Goal: Transaction & Acquisition: Purchase product/service

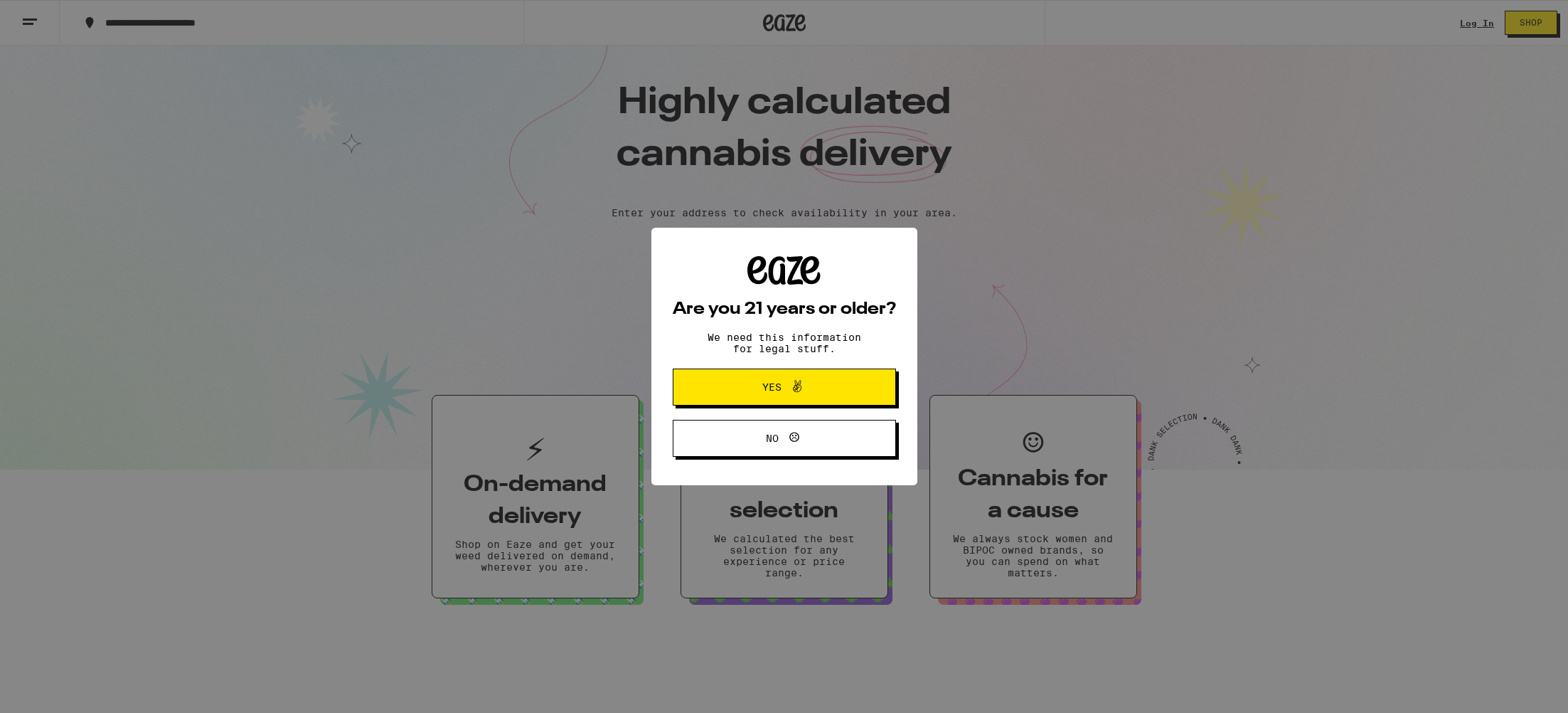
click at [849, 387] on button "Yes" at bounding box center [784, 387] width 224 height 37
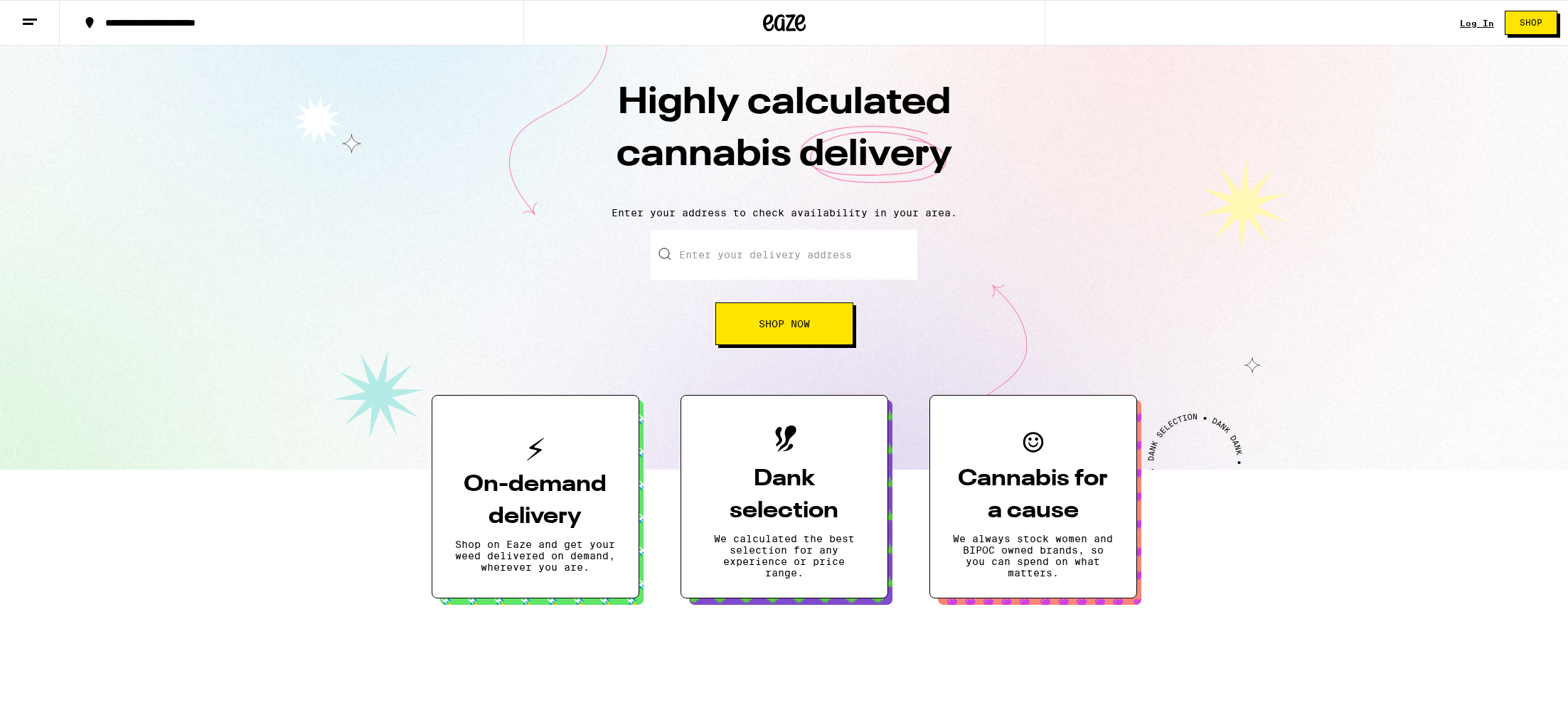
click at [789, 329] on span "Shop Now" at bounding box center [784, 324] width 51 height 10
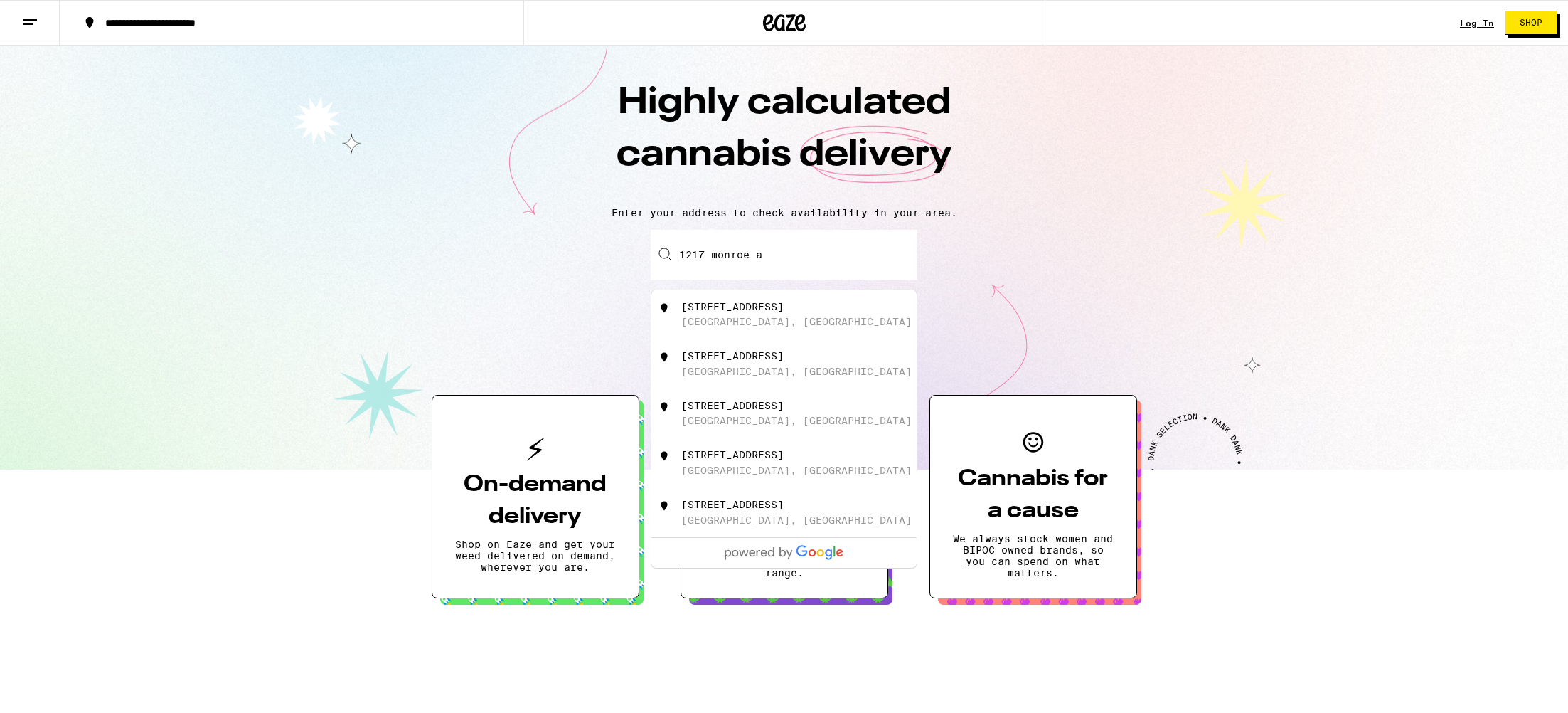
click at [763, 326] on div "[GEOGRAPHIC_DATA], [GEOGRAPHIC_DATA]" at bounding box center [796, 321] width 230 height 11
type input "[STREET_ADDRESS]"
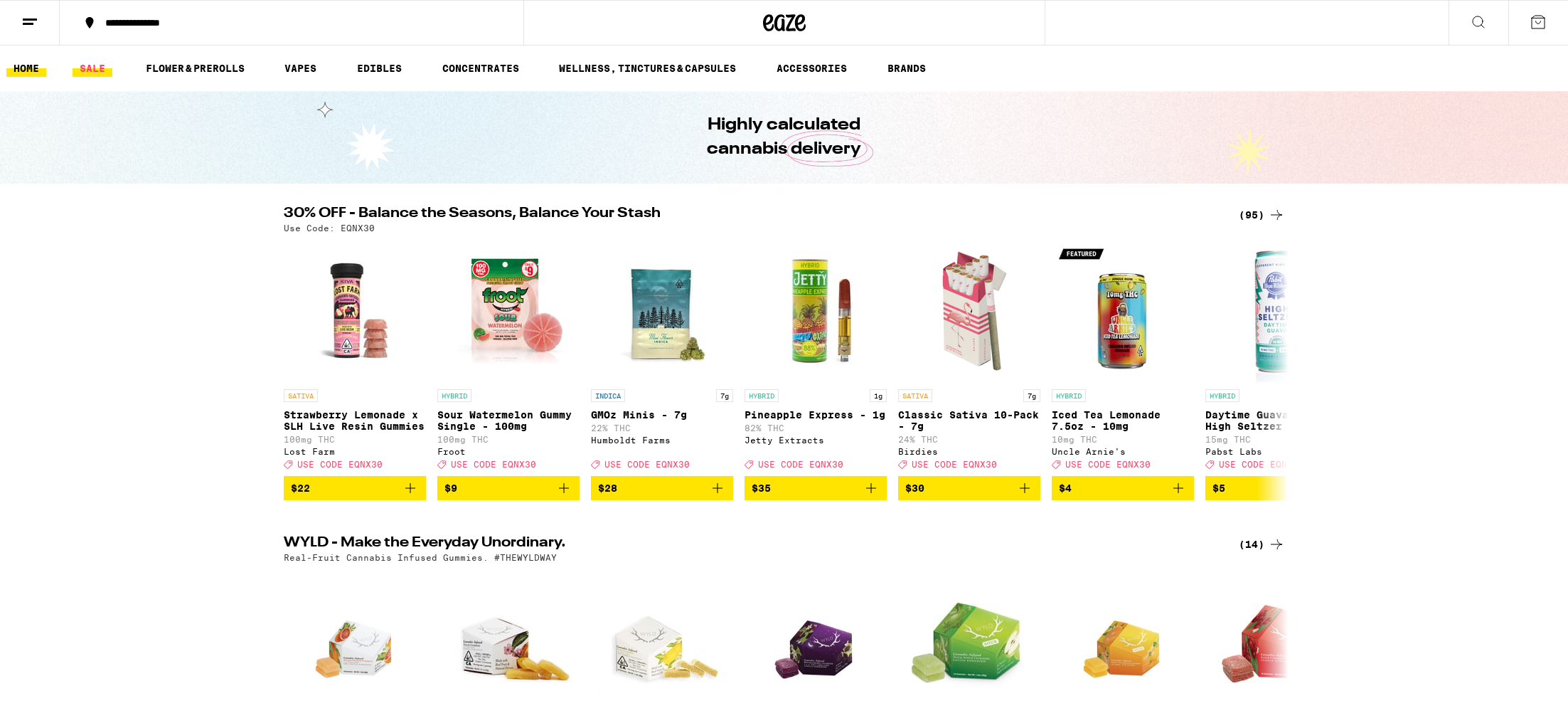
click at [85, 70] on link "SALE" at bounding box center [92, 68] width 40 height 17
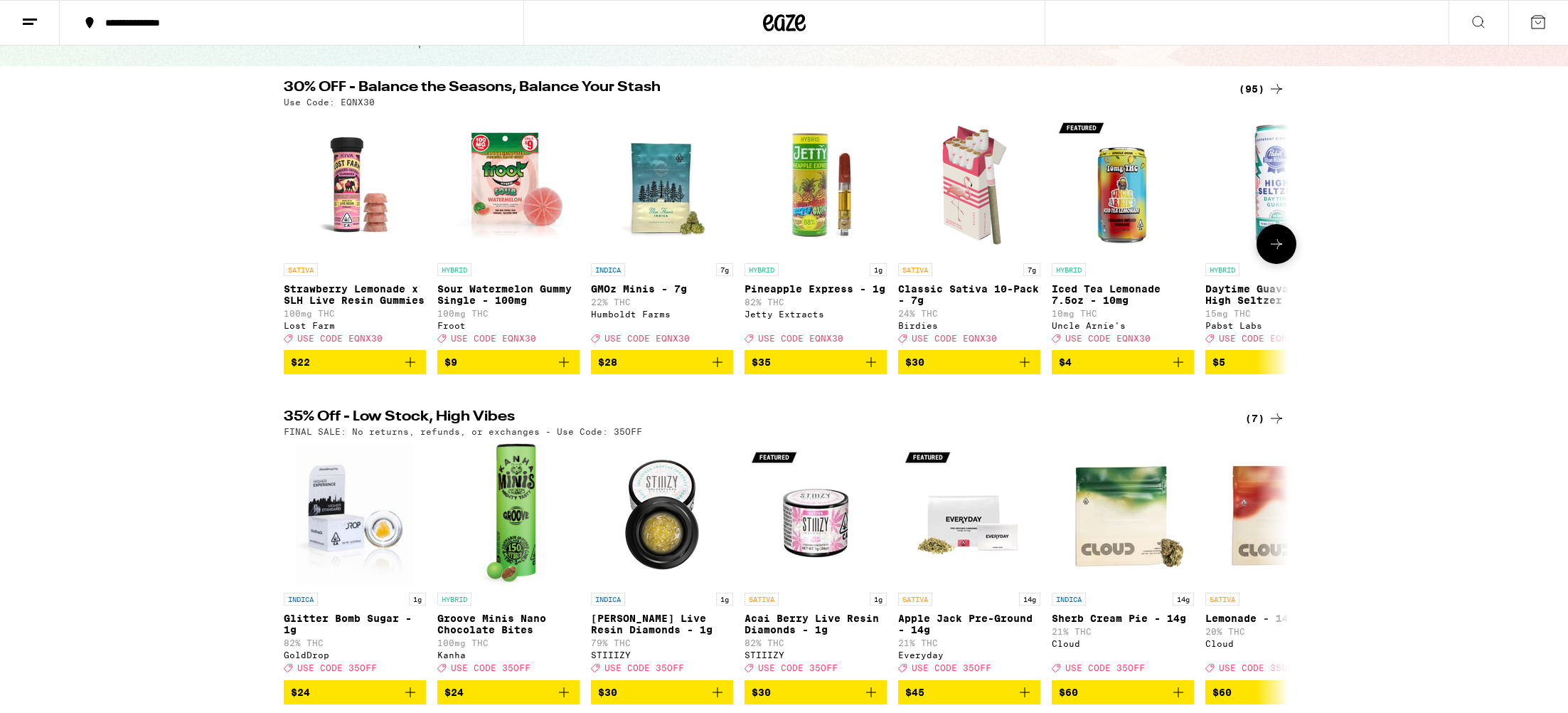
scroll to position [0, 3]
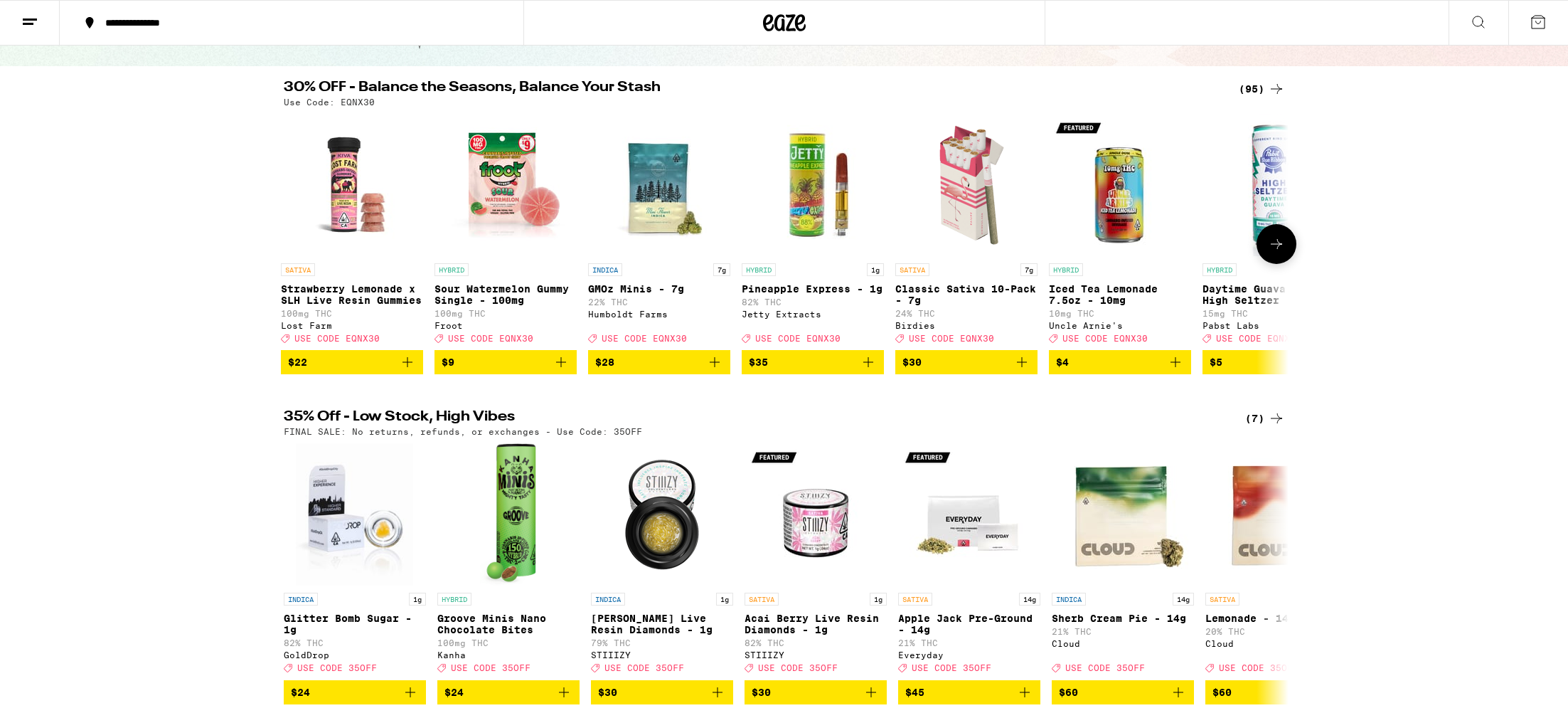
click at [1284, 247] on icon at bounding box center [1277, 244] width 17 height 17
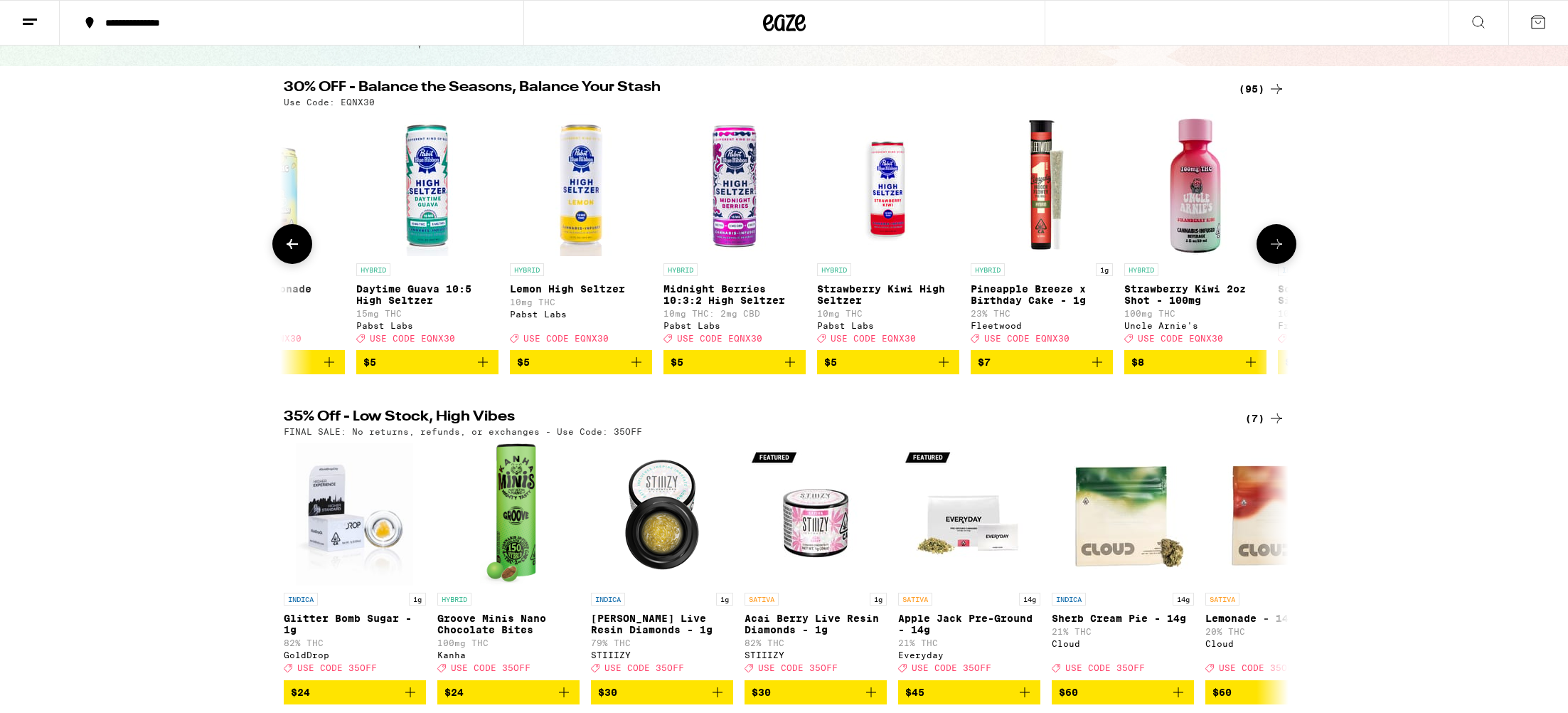
click at [1284, 247] on icon at bounding box center [1277, 244] width 17 height 17
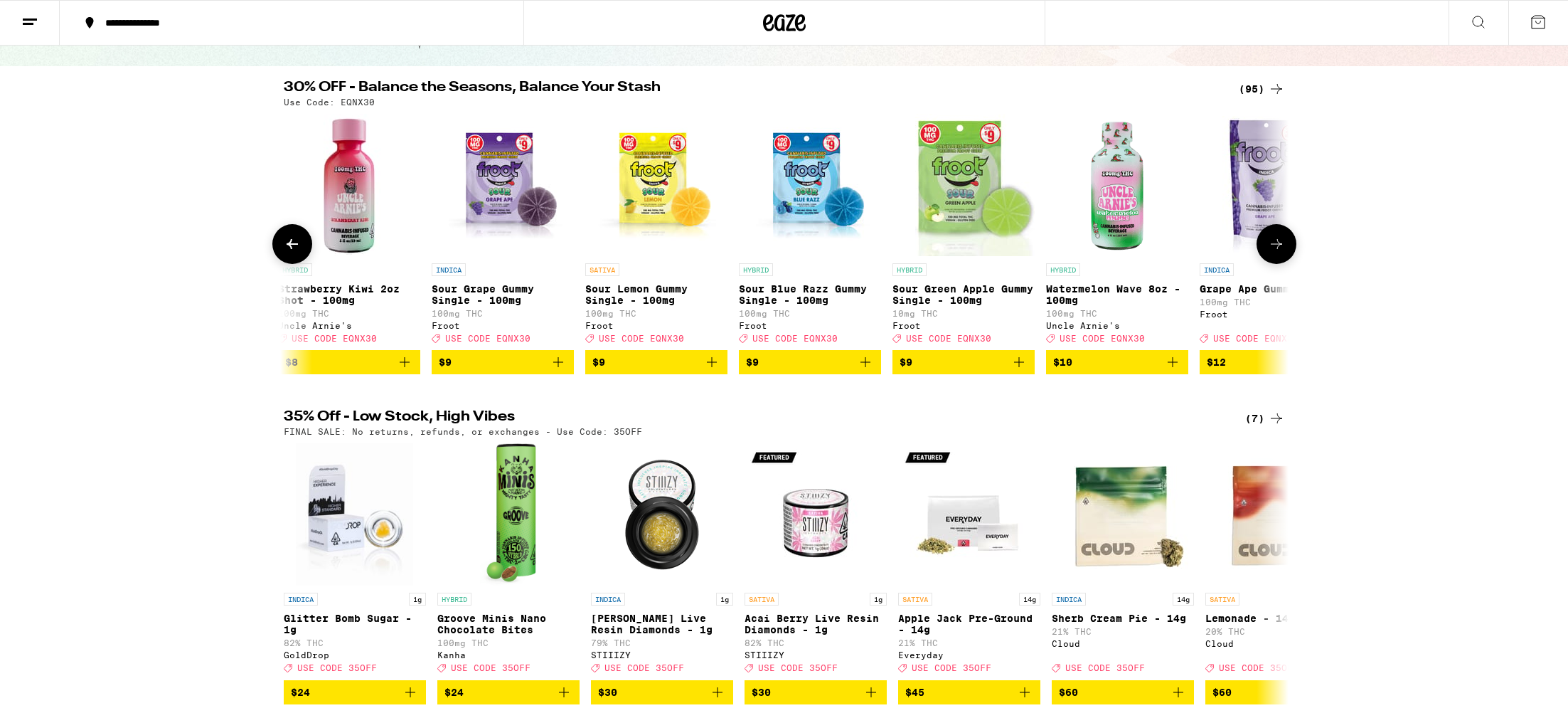
click at [1284, 247] on icon at bounding box center [1277, 244] width 17 height 17
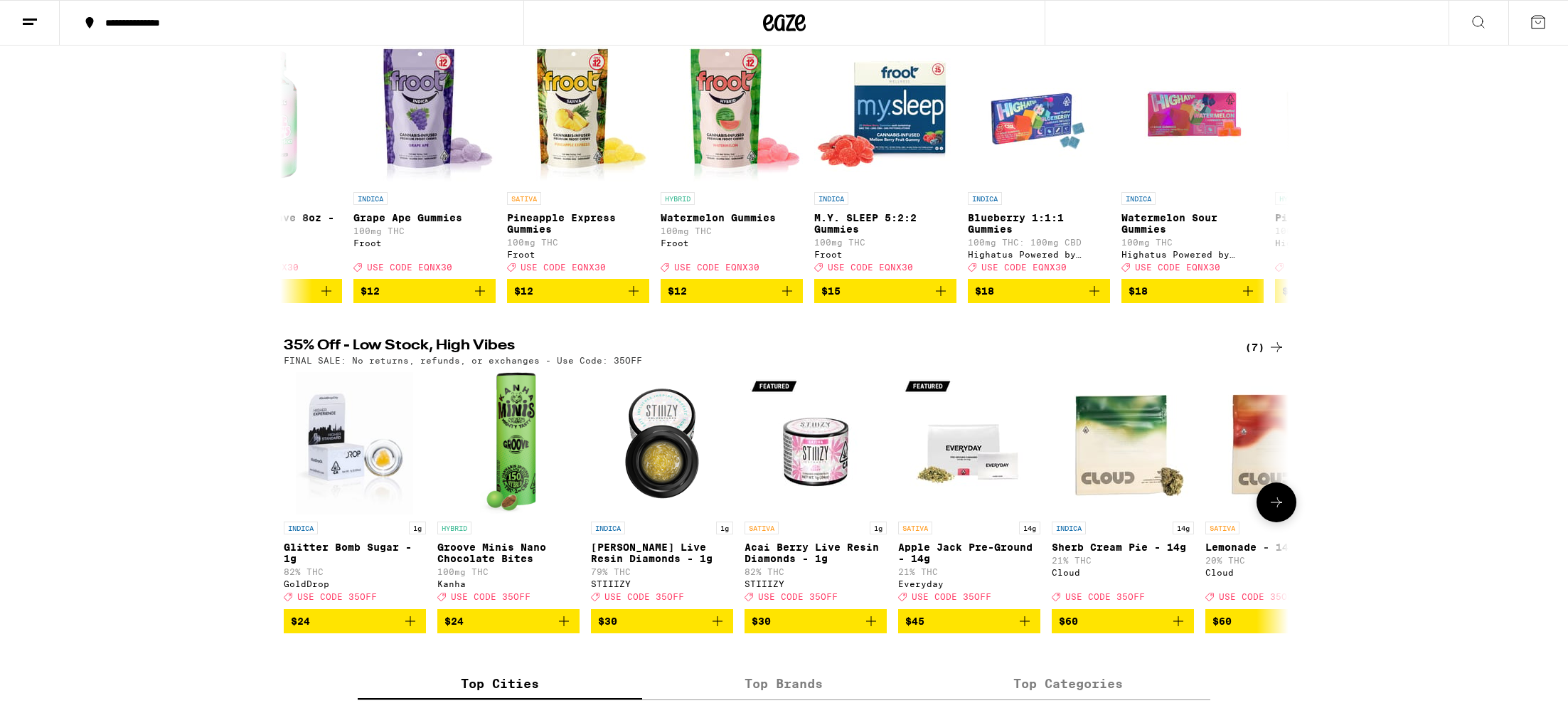
scroll to position [193, 0]
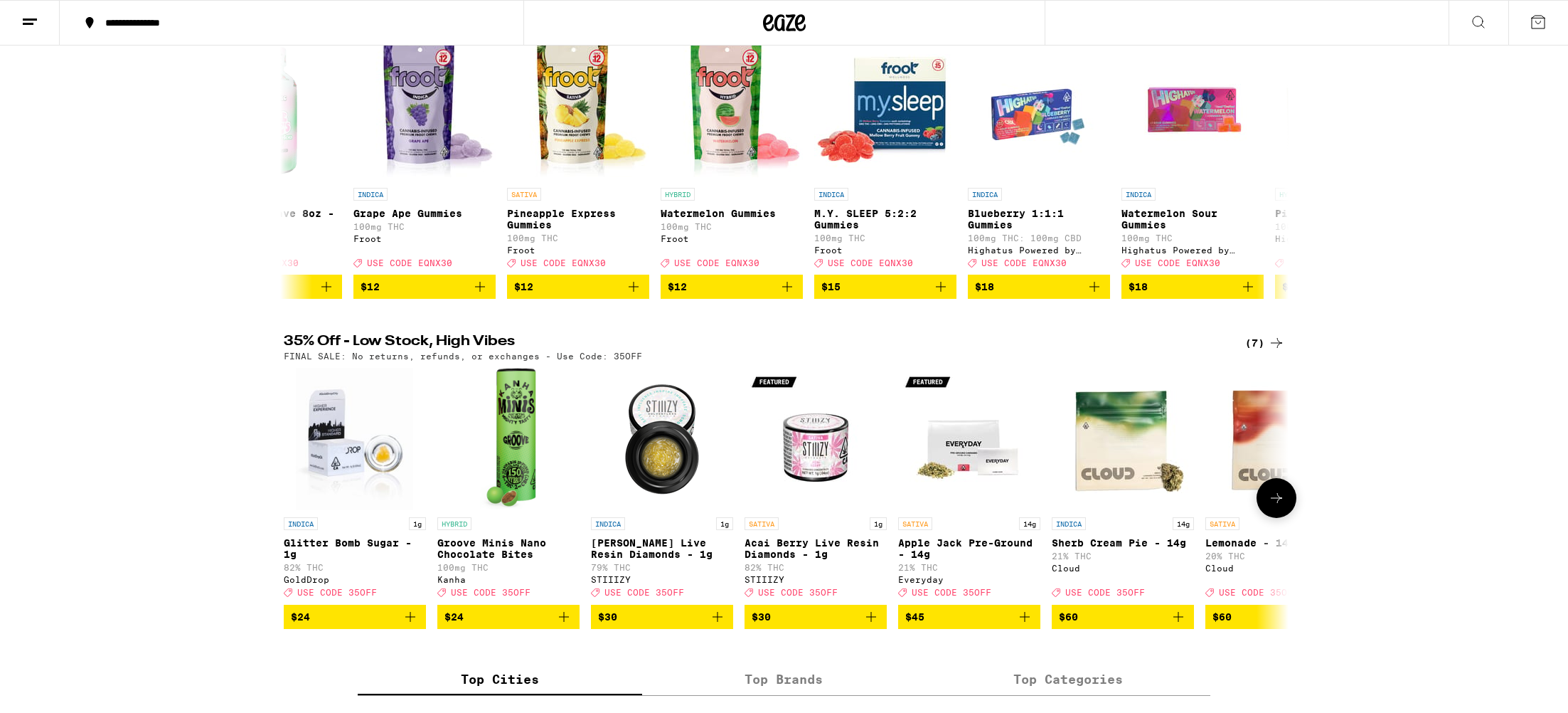
click at [1276, 506] on icon at bounding box center [1277, 499] width 17 height 17
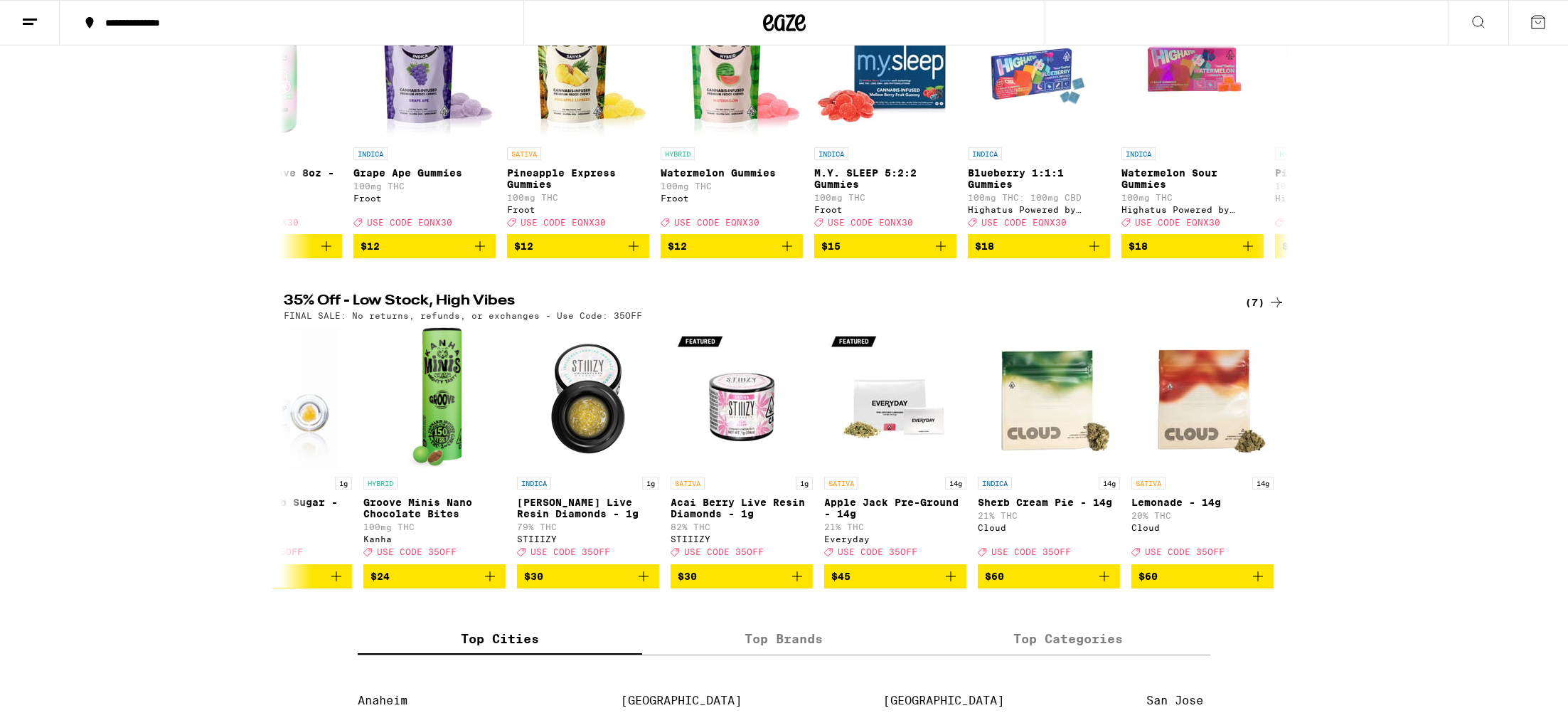
scroll to position [0, 0]
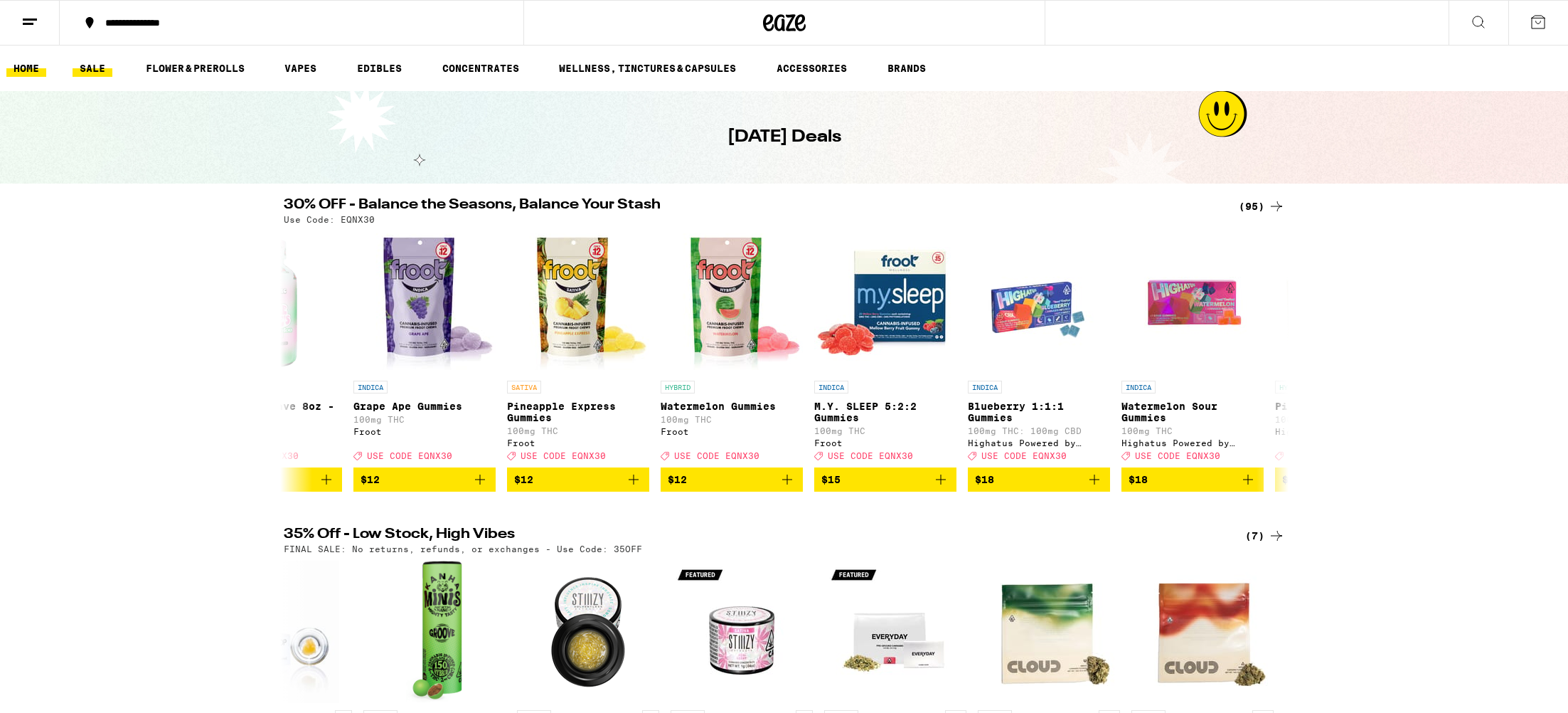
click at [27, 68] on link "HOME" at bounding box center [27, 68] width 40 height 17
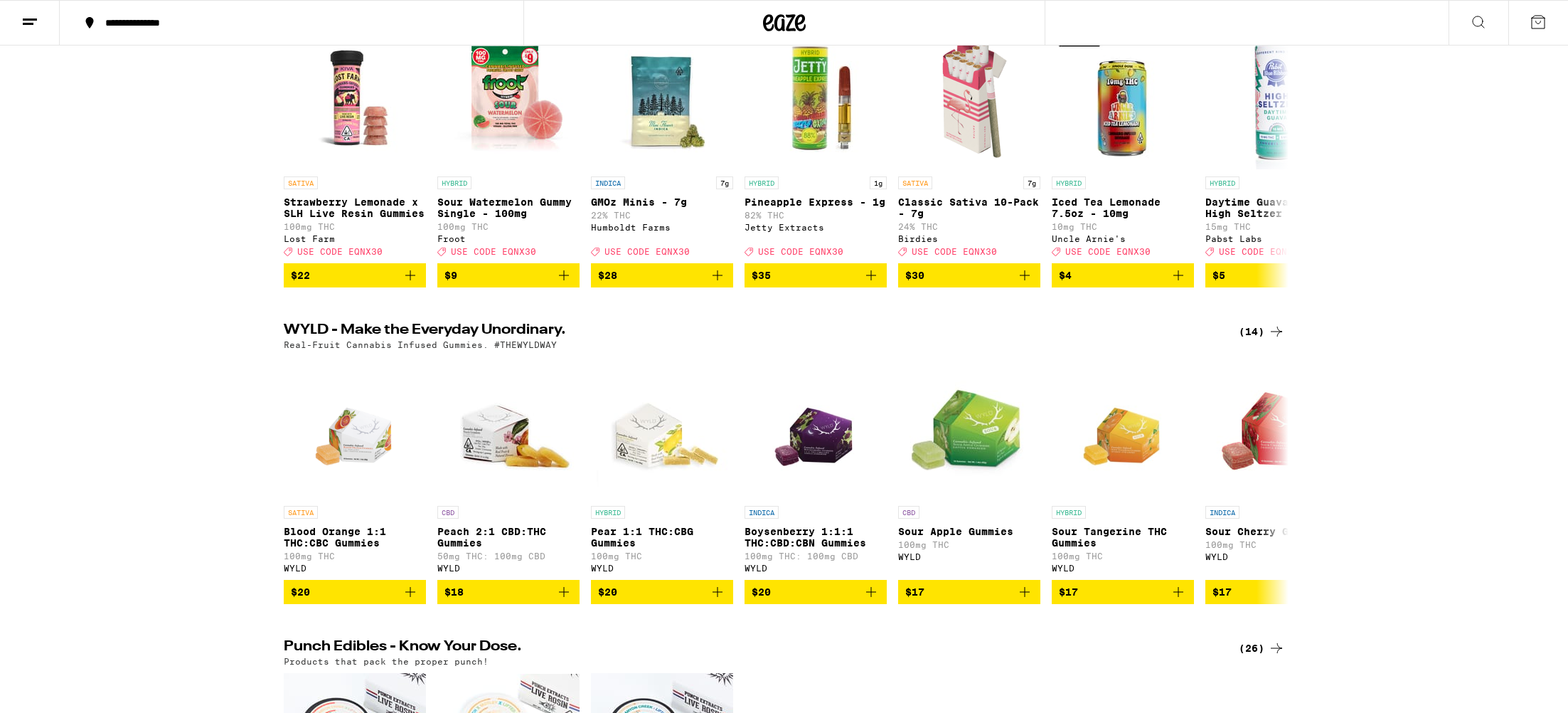
scroll to position [1359, 0]
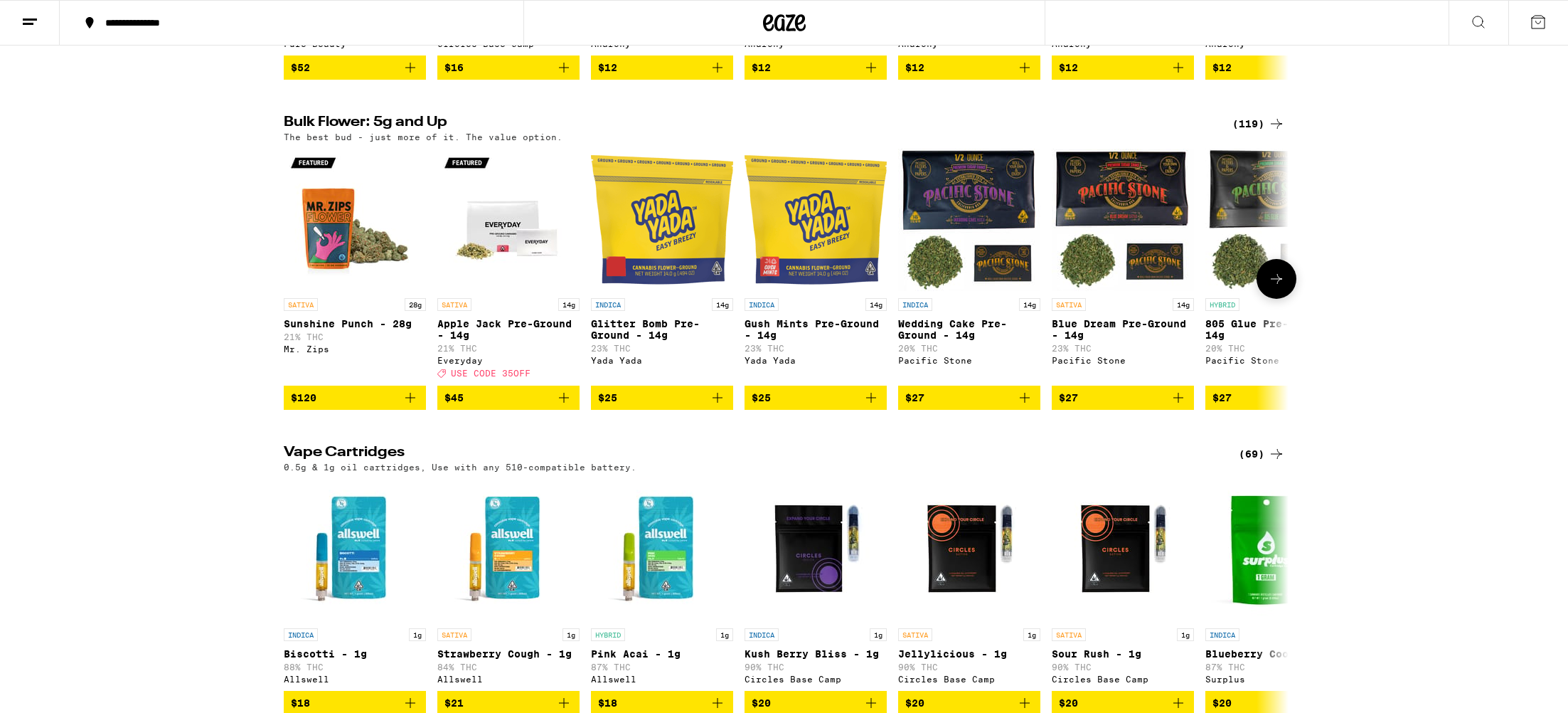
click at [1278, 288] on icon at bounding box center [1277, 279] width 17 height 17
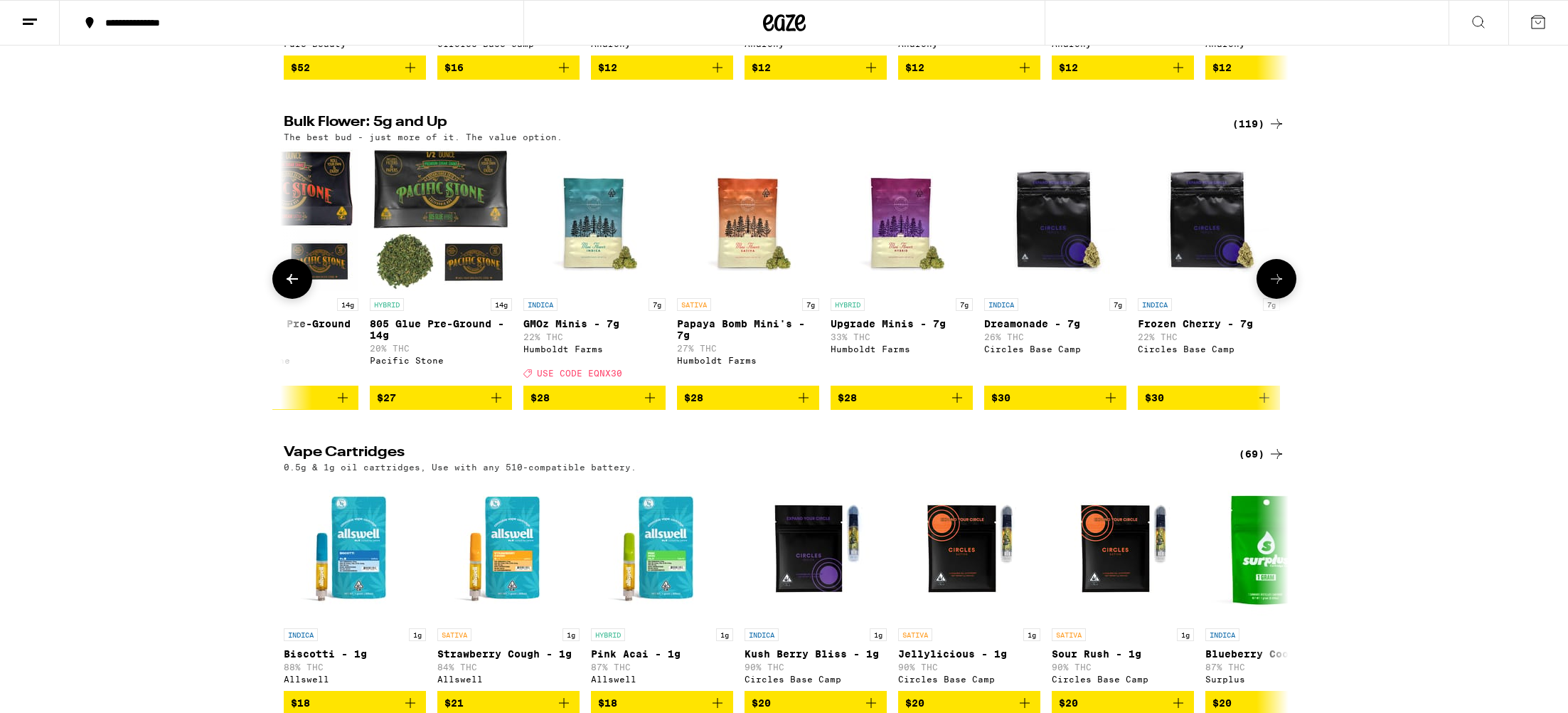
scroll to position [0, 847]
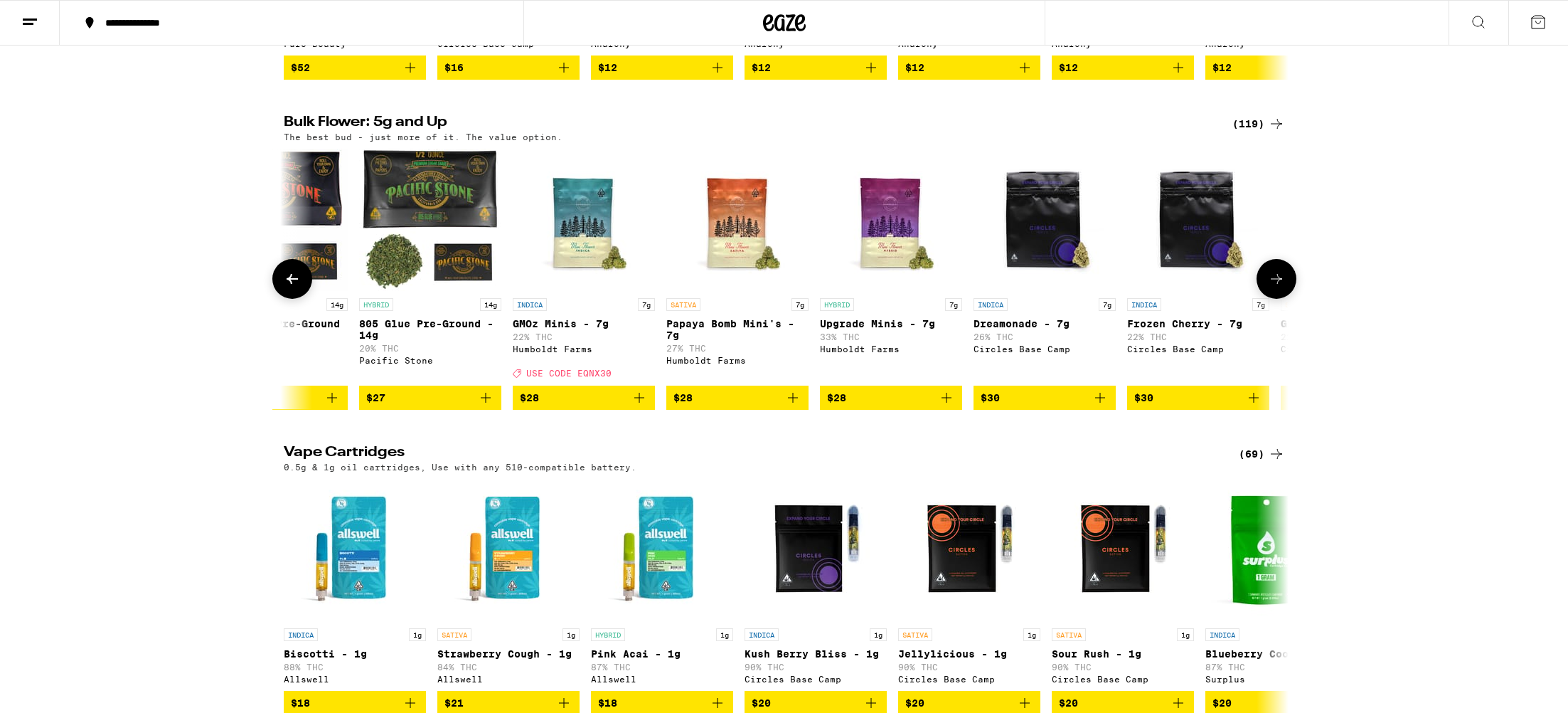
click at [1278, 288] on icon at bounding box center [1277, 279] width 17 height 17
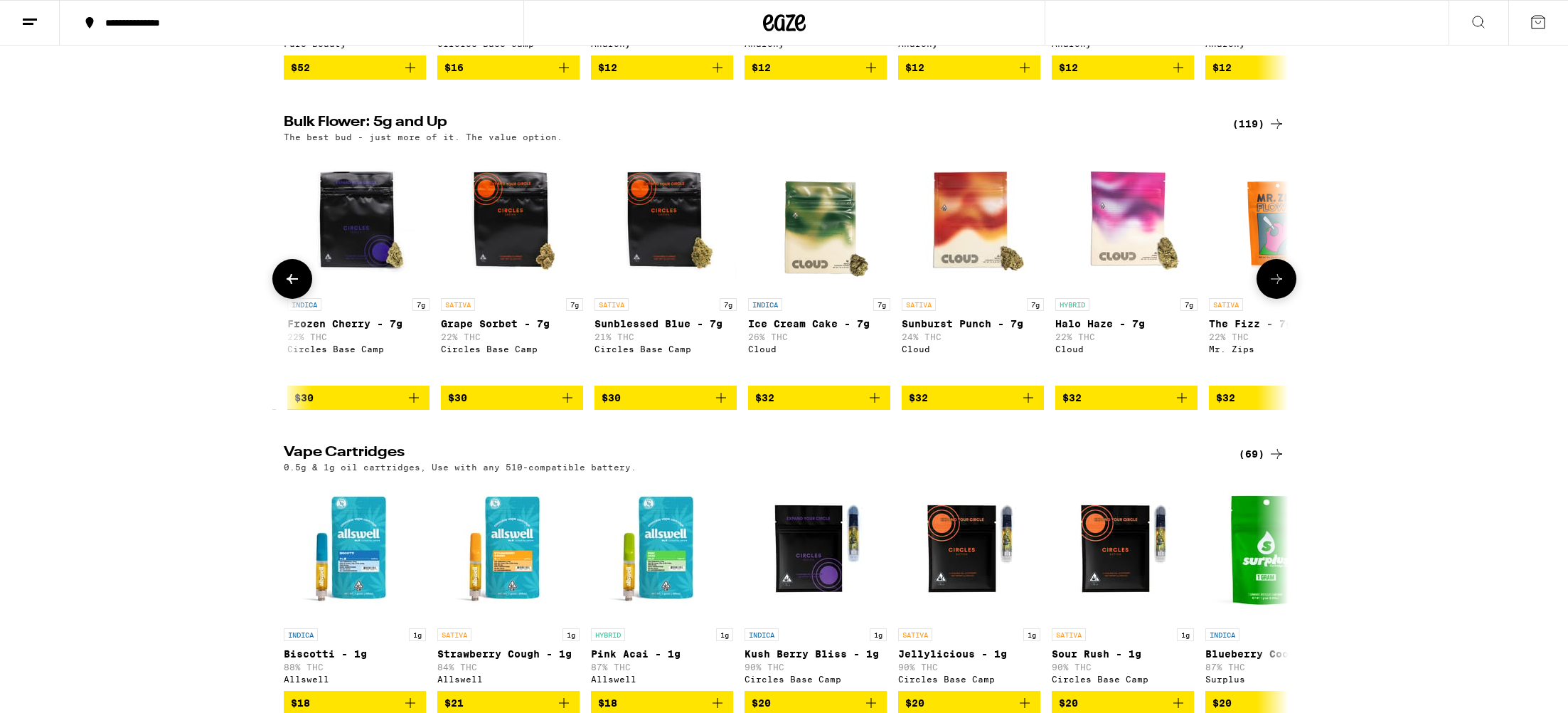
scroll to position [0, 1693]
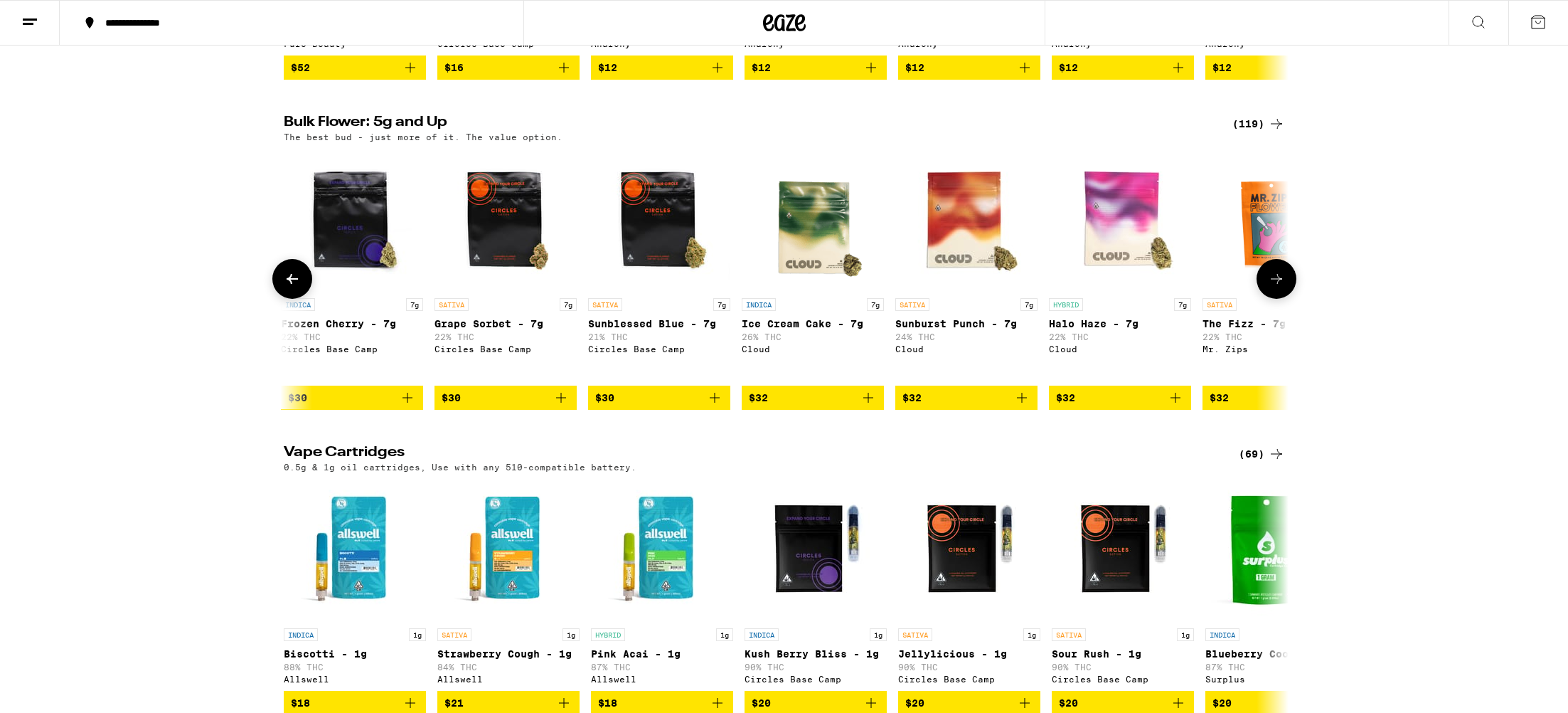
click at [1278, 288] on icon at bounding box center [1277, 279] width 17 height 17
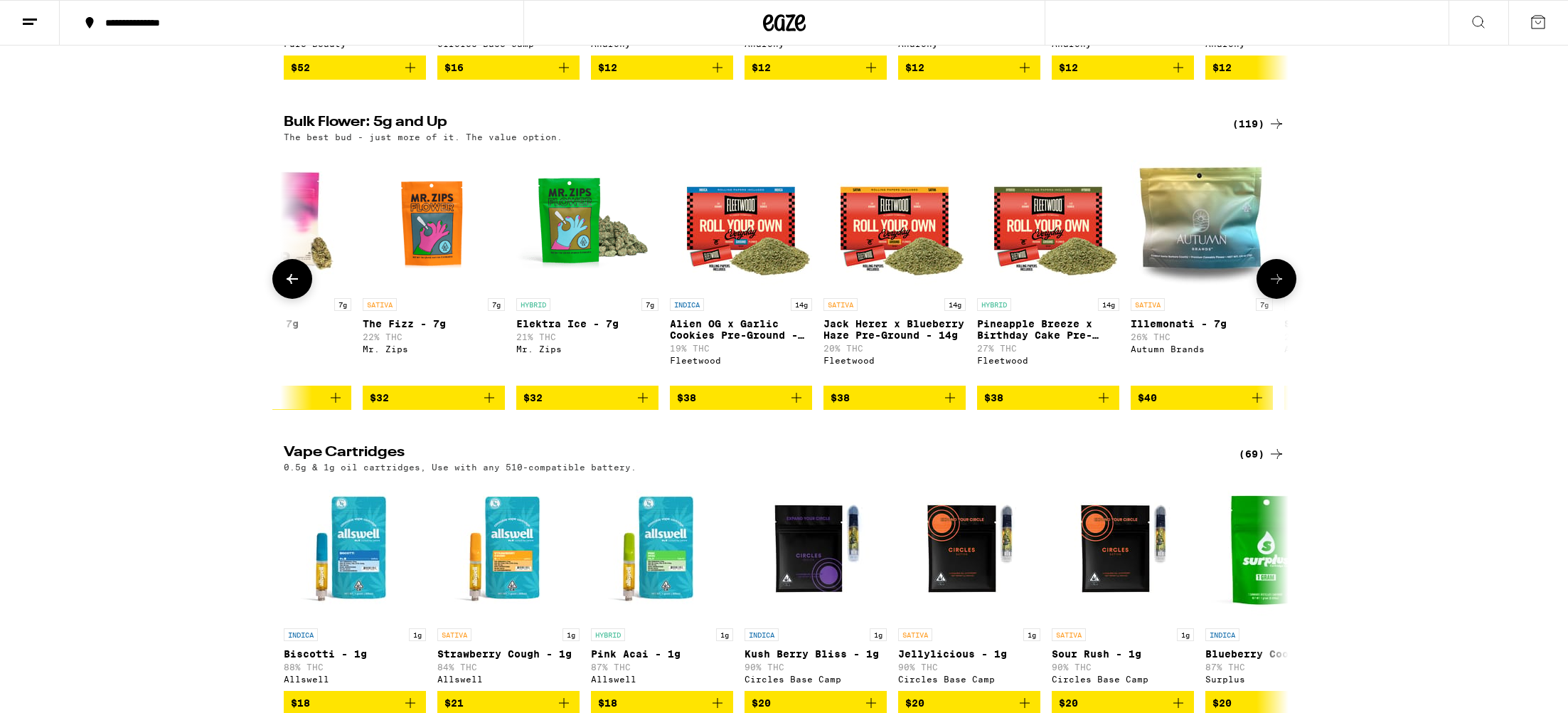
scroll to position [0, 2539]
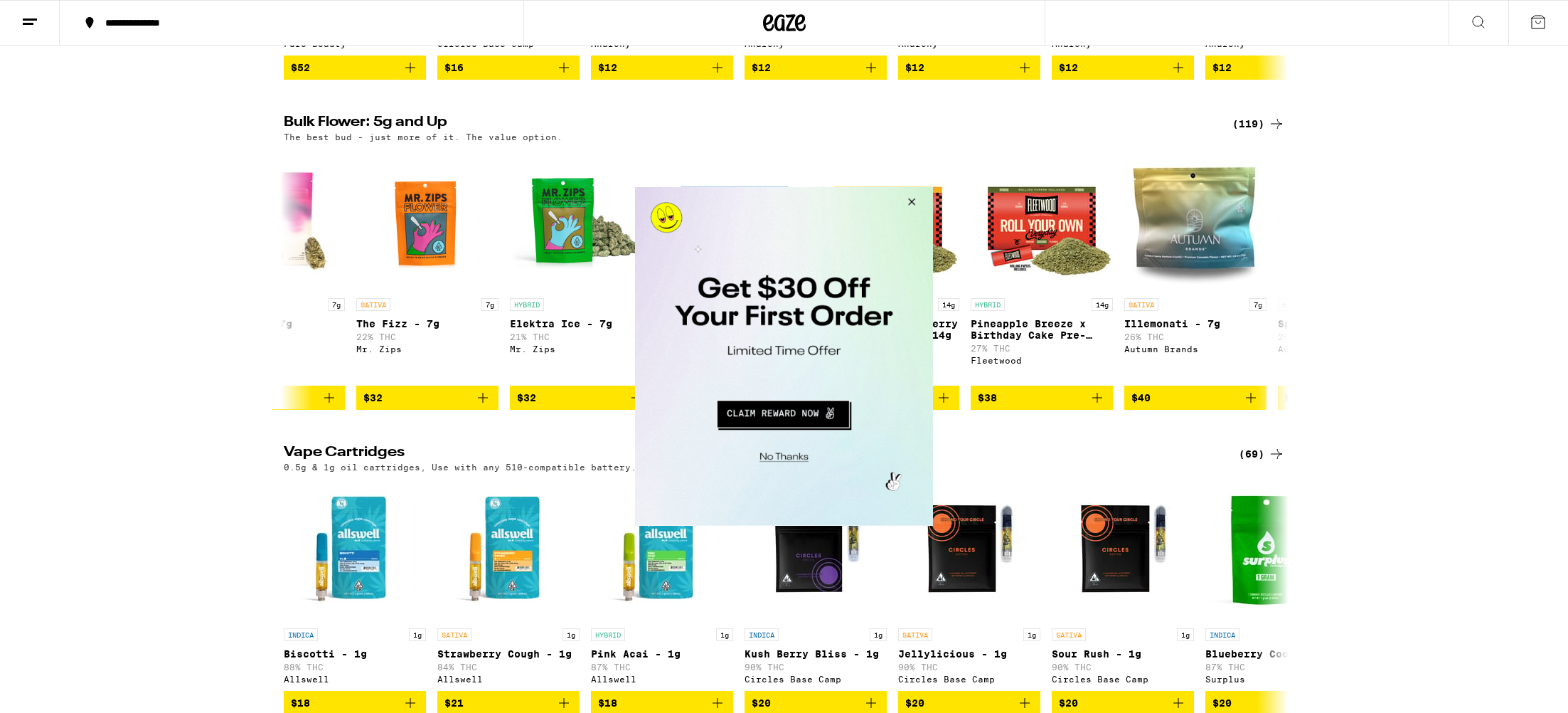
click at [912, 197] on button "Close Modal" at bounding box center [910, 204] width 39 height 34
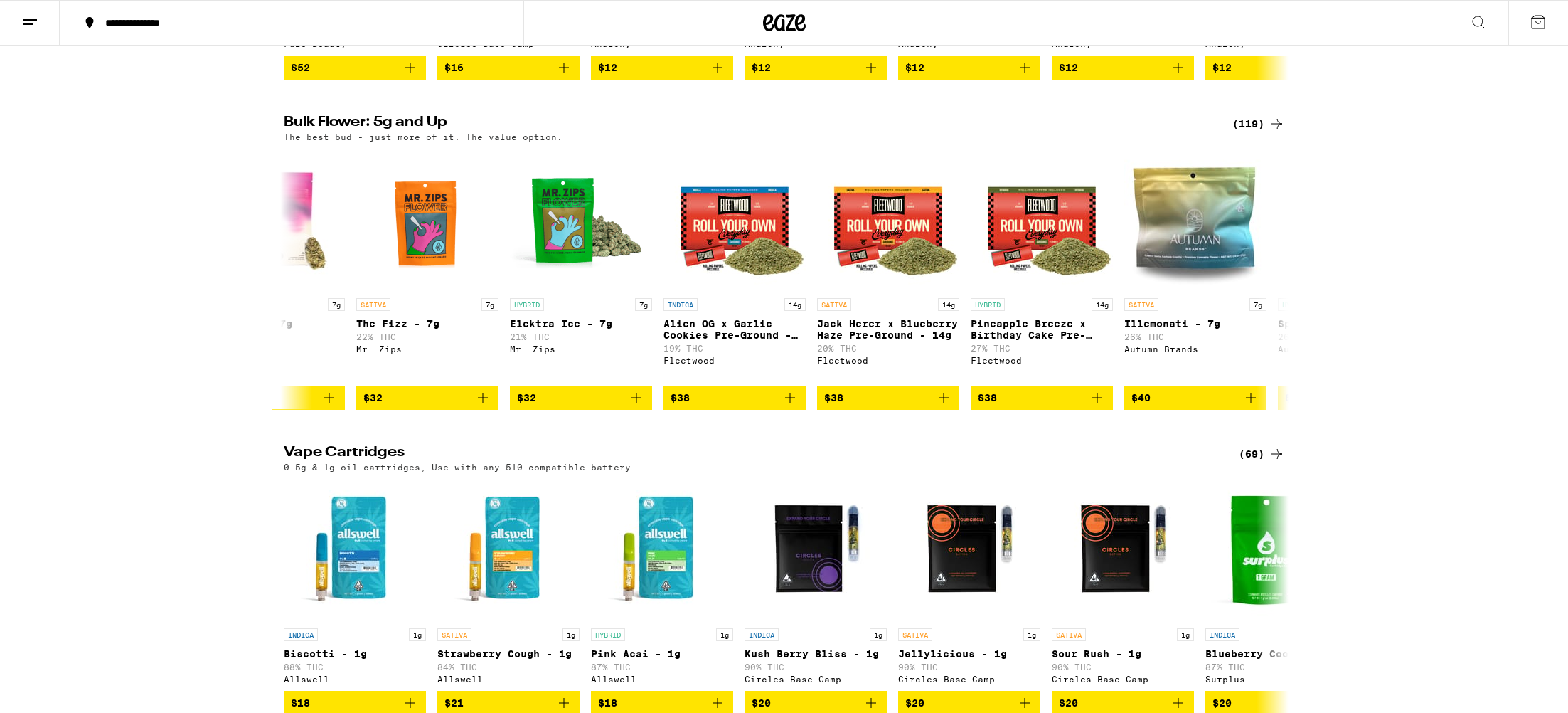
click at [1260, 133] on div "(119)" at bounding box center [1258, 124] width 52 height 17
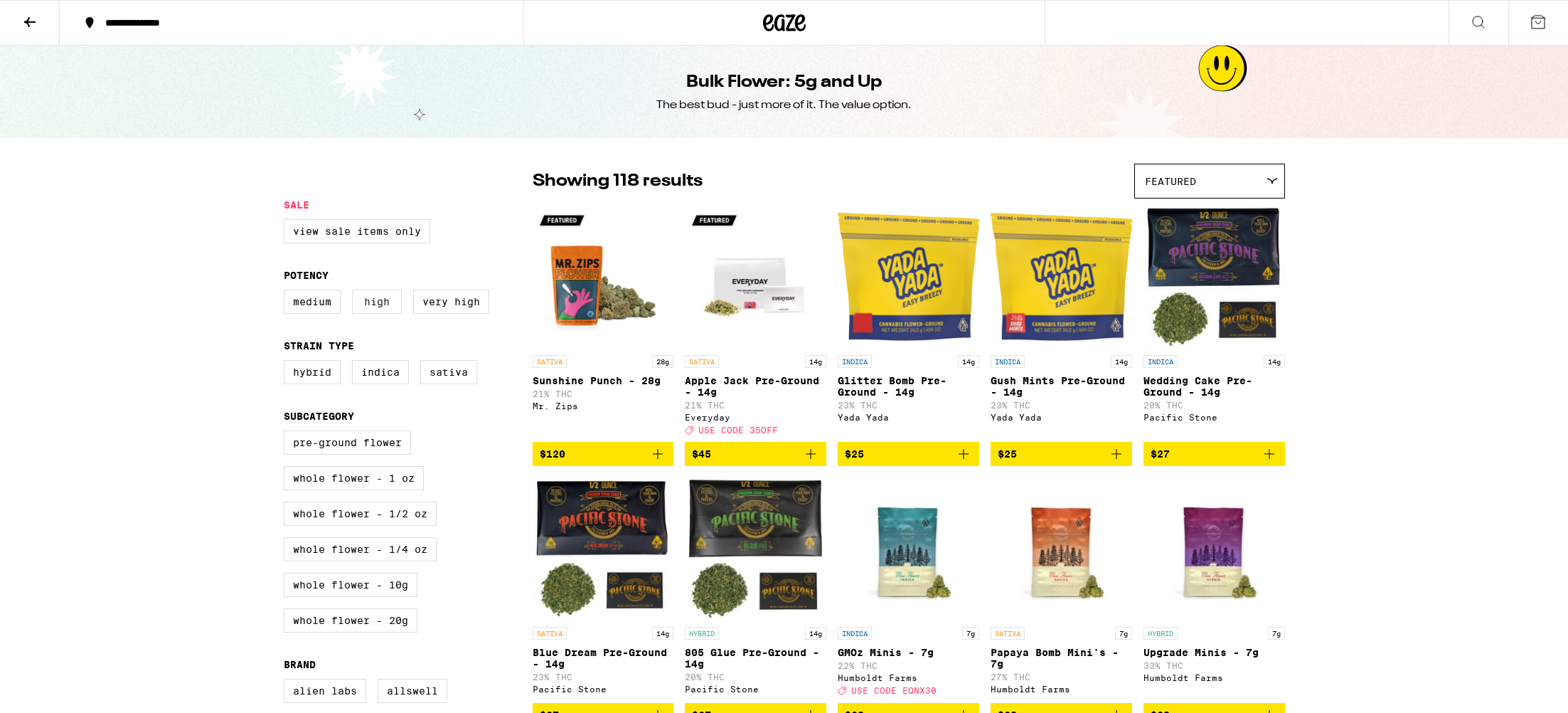
click at [371, 309] on label "High" at bounding box center [376, 302] width 49 height 24
click at [288, 293] on input "High" at bounding box center [287, 292] width 1 height 1
checkbox input "true"
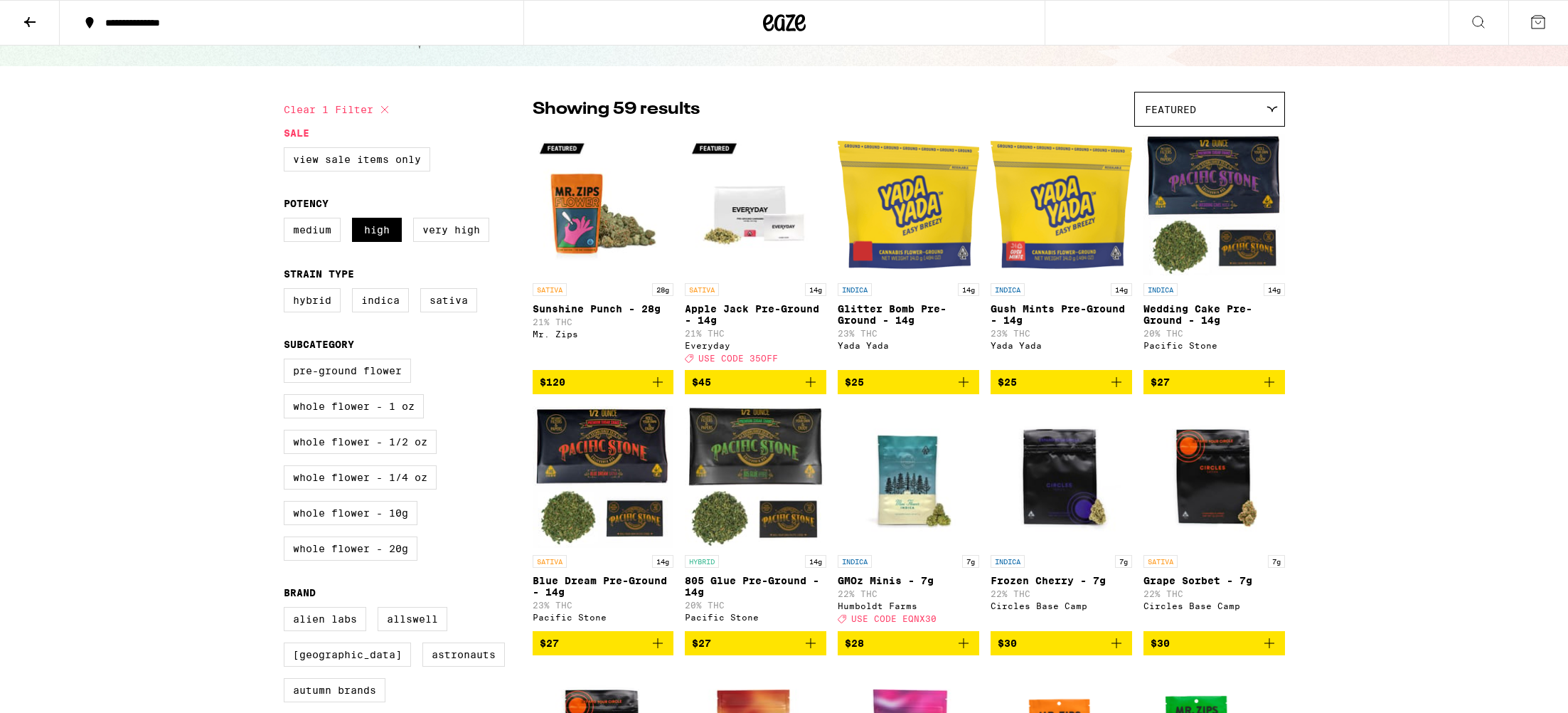
scroll to position [75, 0]
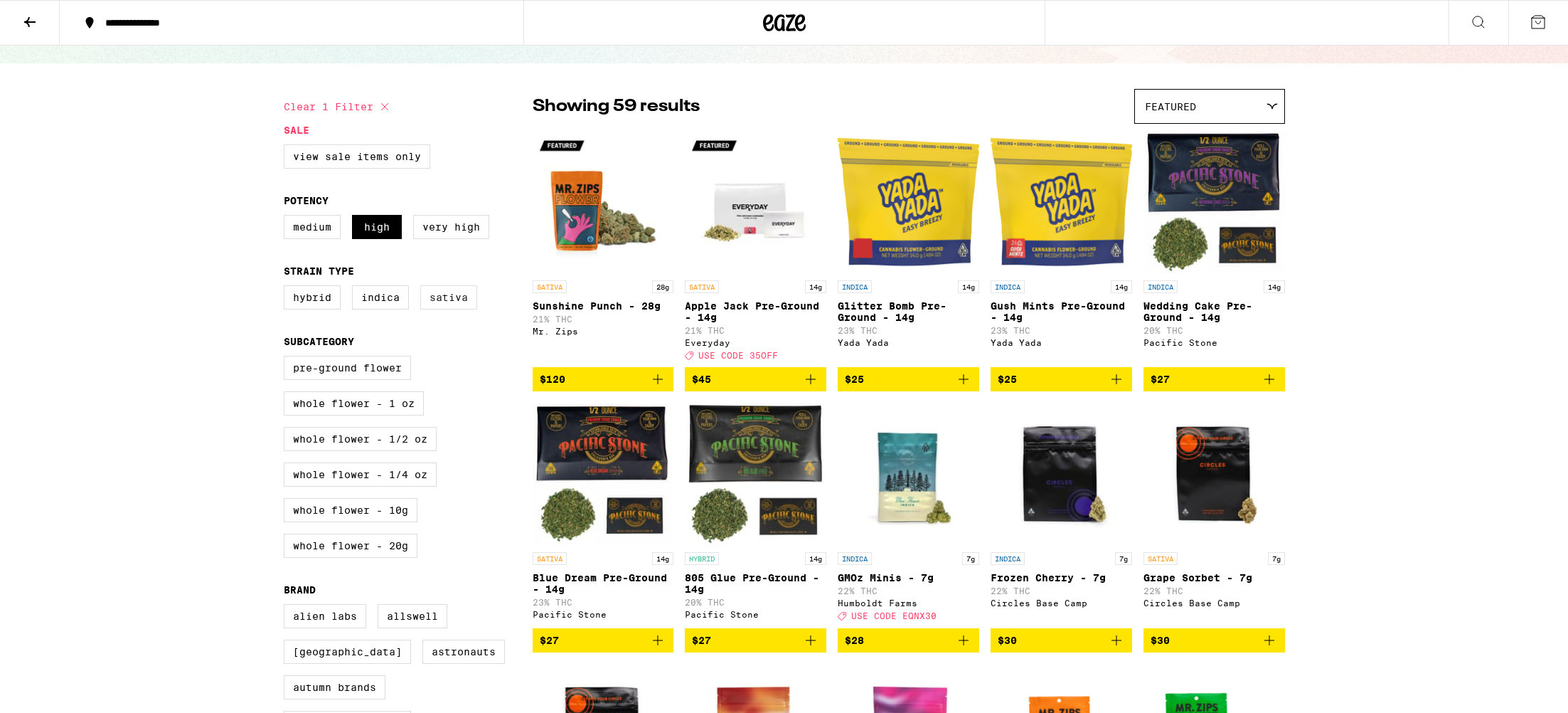
click at [438, 310] on label "Sativa" at bounding box center [448, 298] width 57 height 24
click at [288, 288] on input "Sativa" at bounding box center [287, 288] width 1 height 1
checkbox input "true"
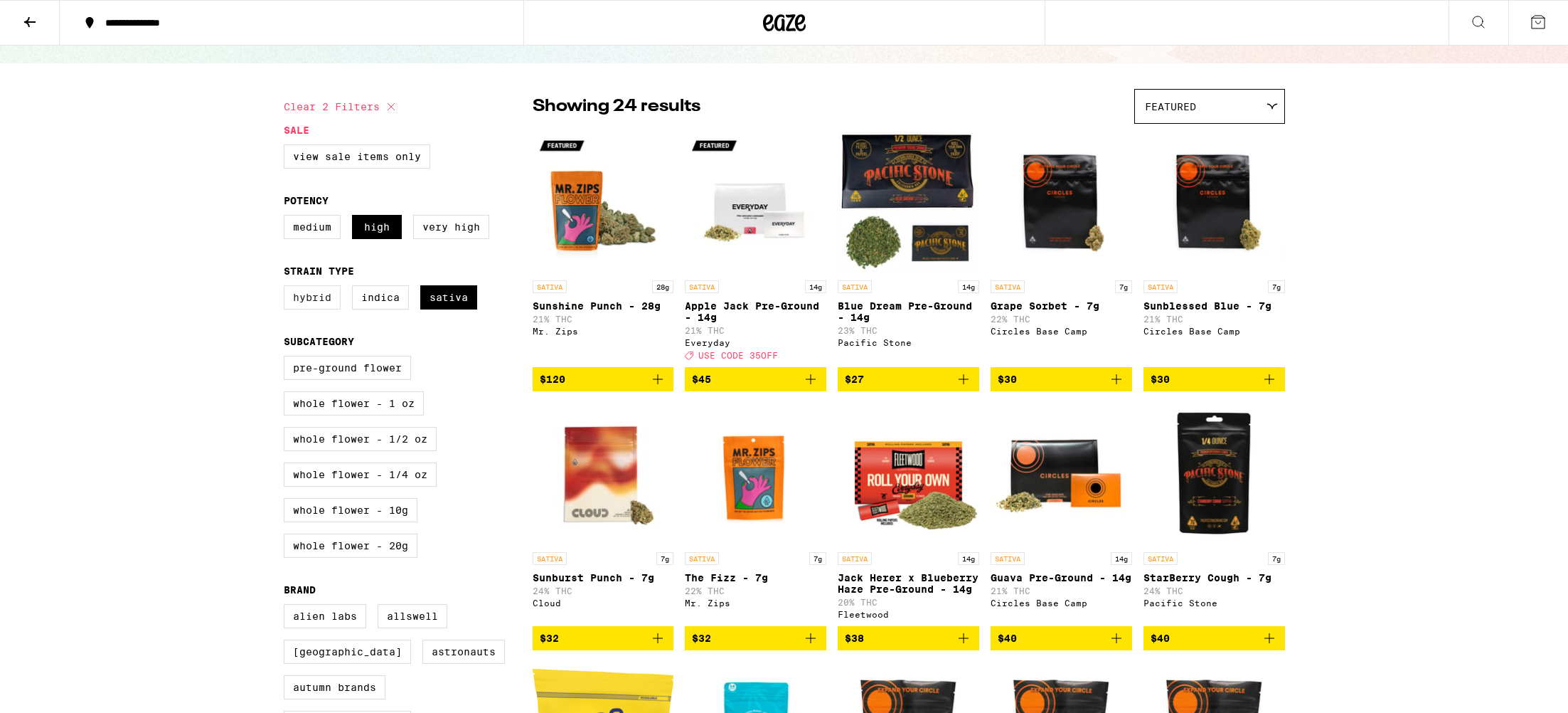
click at [310, 303] on label "Hybrid" at bounding box center [312, 298] width 57 height 24
click at [288, 288] on input "Hybrid" at bounding box center [287, 288] width 1 height 1
checkbox input "true"
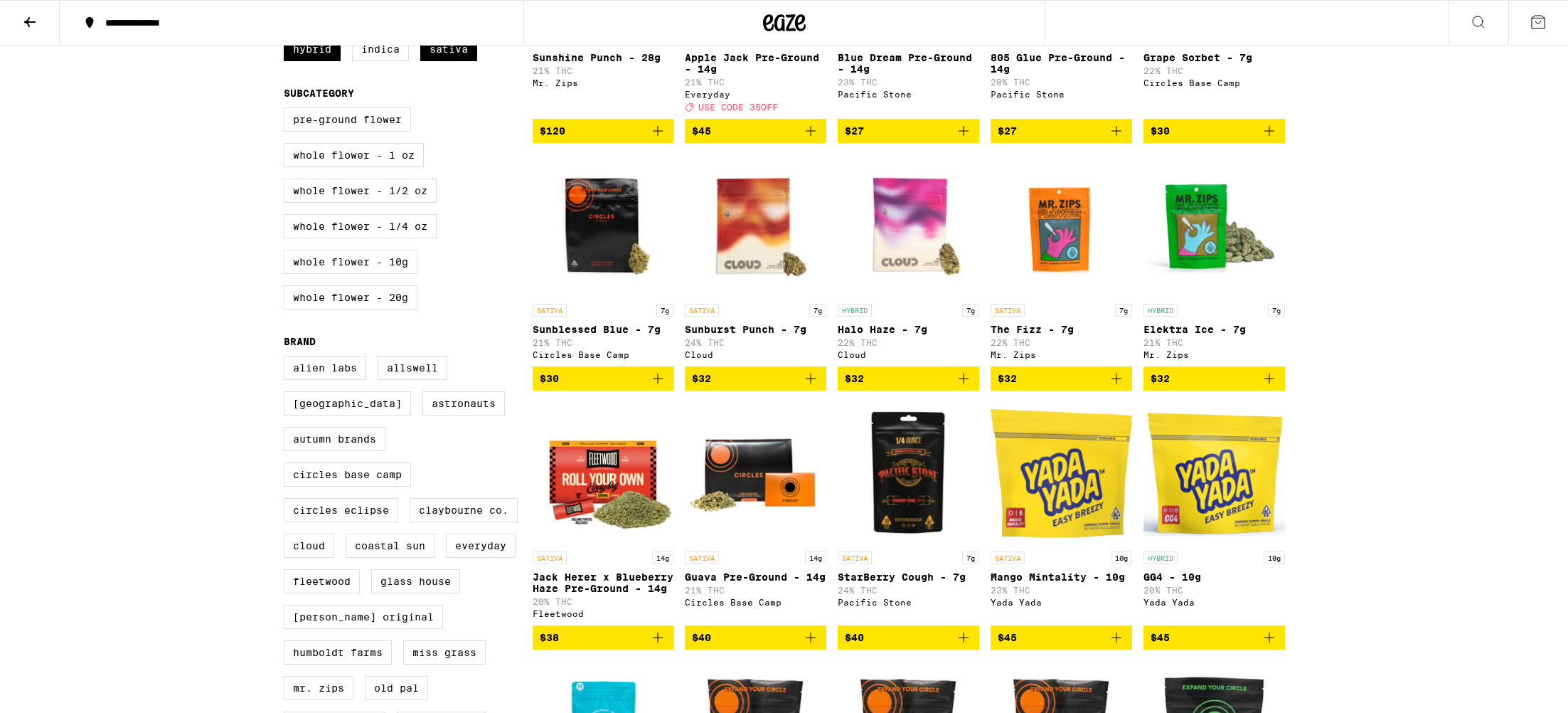
scroll to position [277, 0]
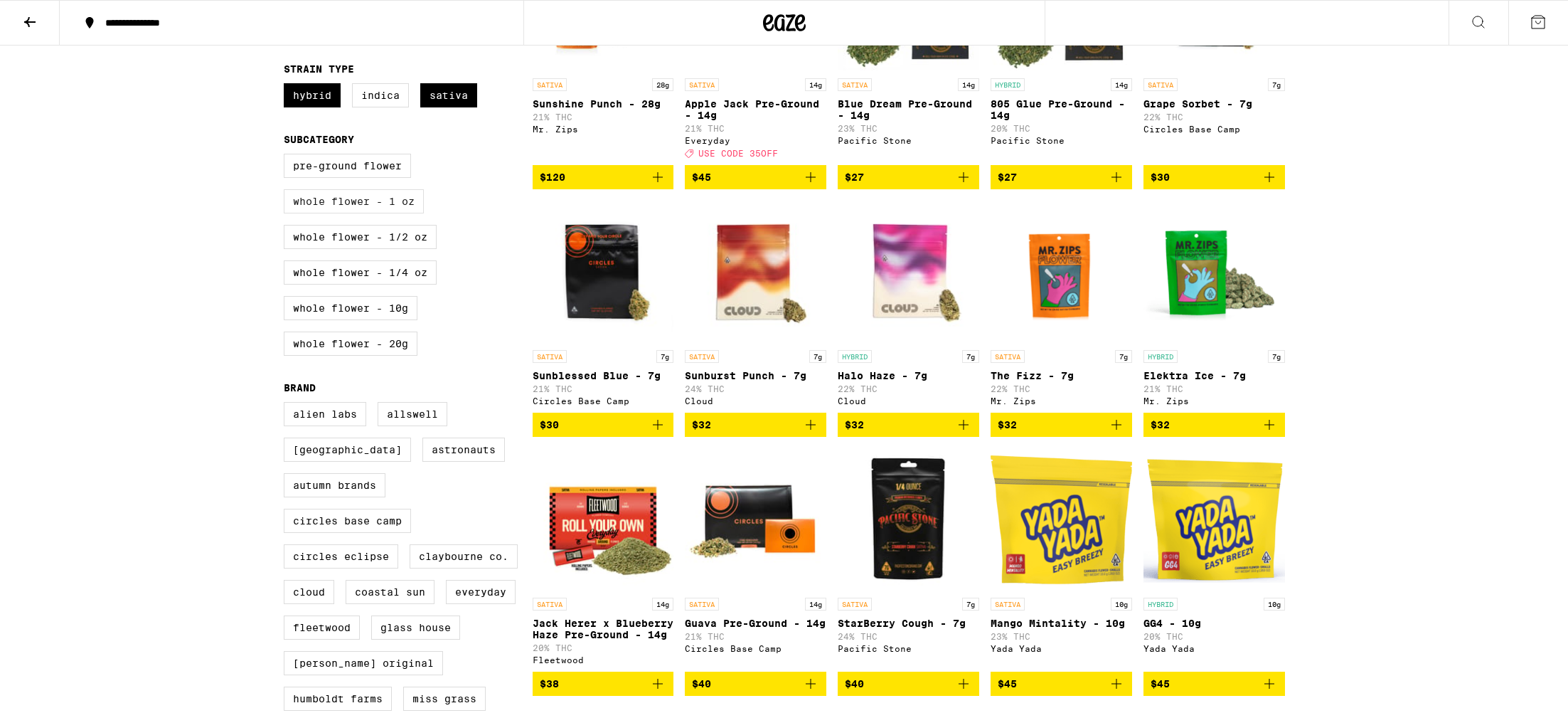
click at [361, 214] on label "Whole Flower - 1 oz" at bounding box center [353, 202] width 140 height 24
click at [288, 156] on input "Whole Flower - 1 oz" at bounding box center [287, 156] width 1 height 1
checkbox input "true"
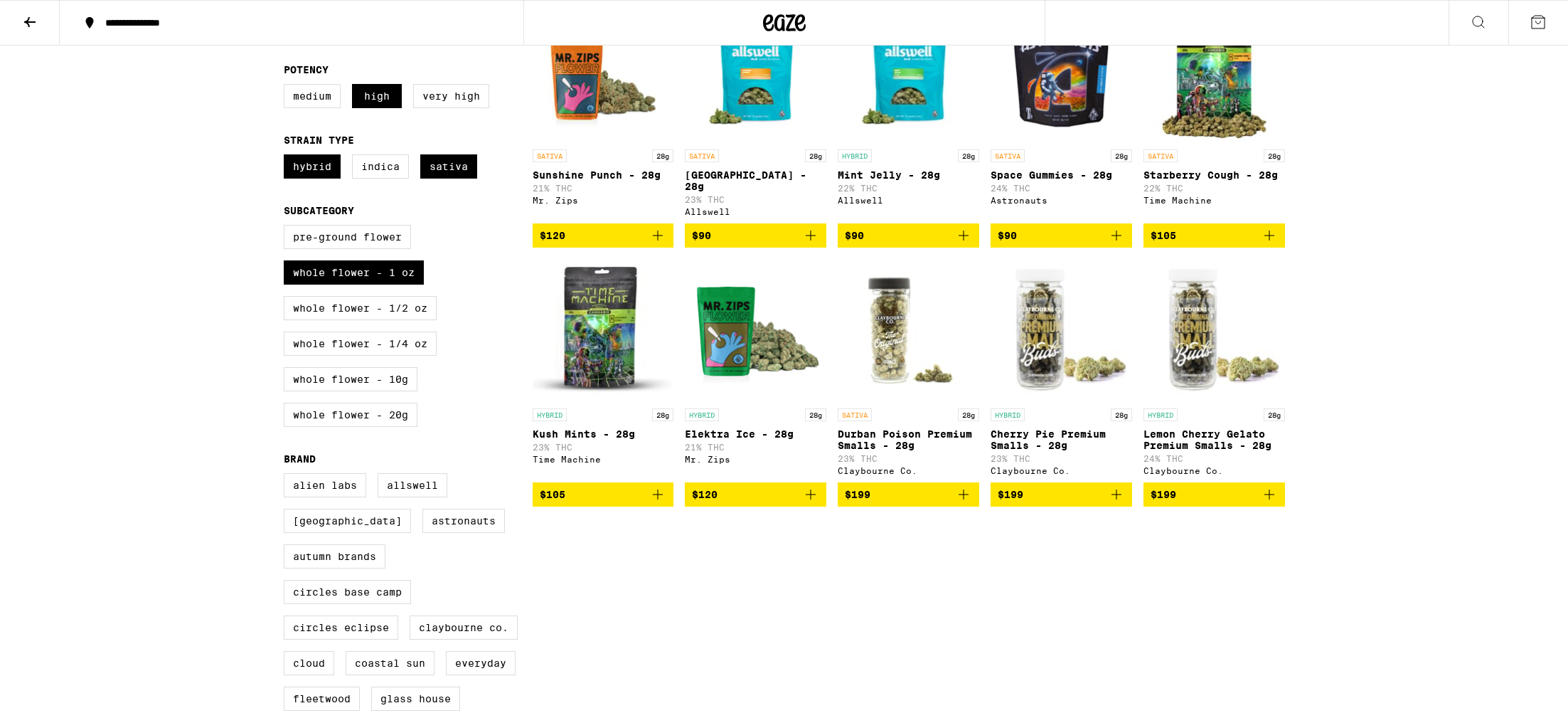
scroll to position [159, 0]
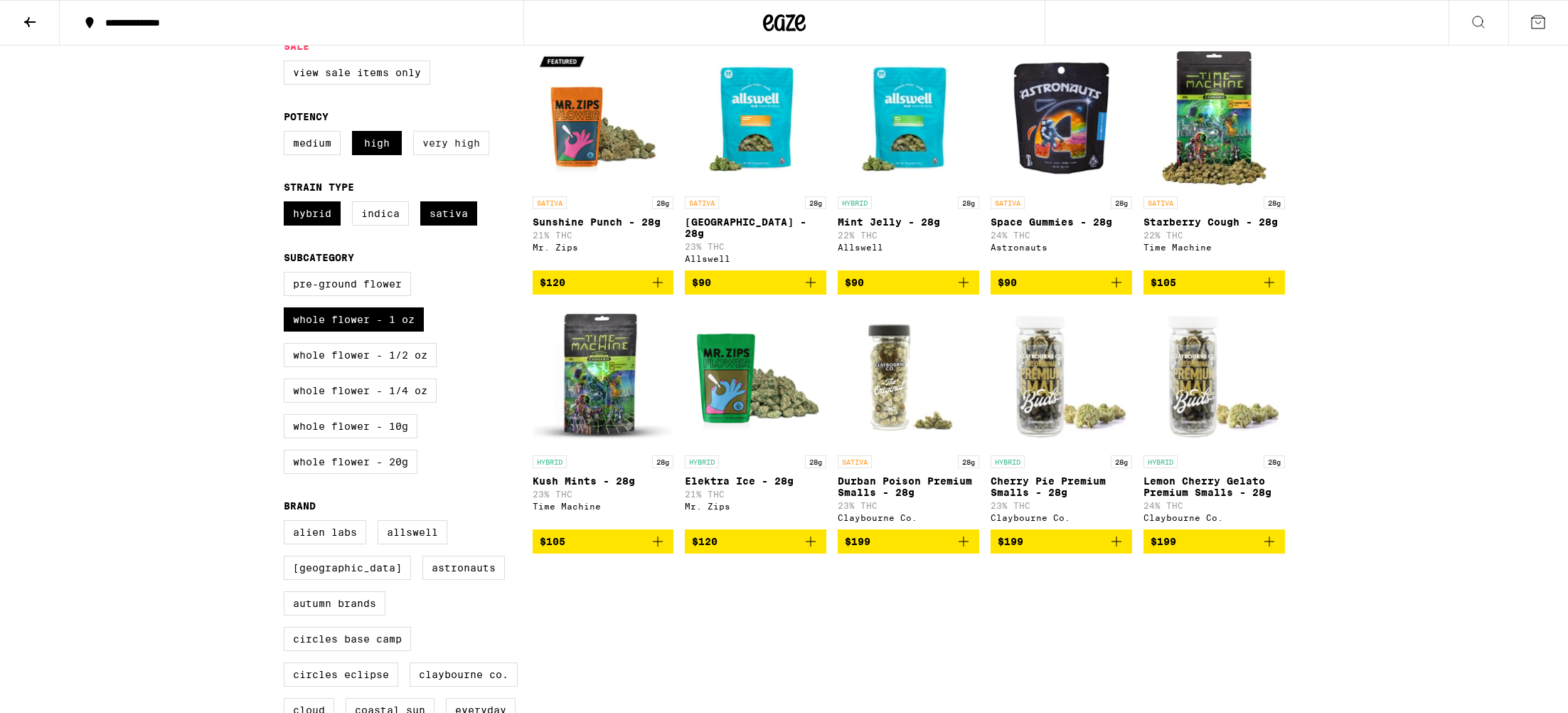
click at [431, 149] on label "Very High" at bounding box center [451, 143] width 76 height 24
click at [288, 134] on input "Very High" at bounding box center [287, 133] width 1 height 1
checkbox input "true"
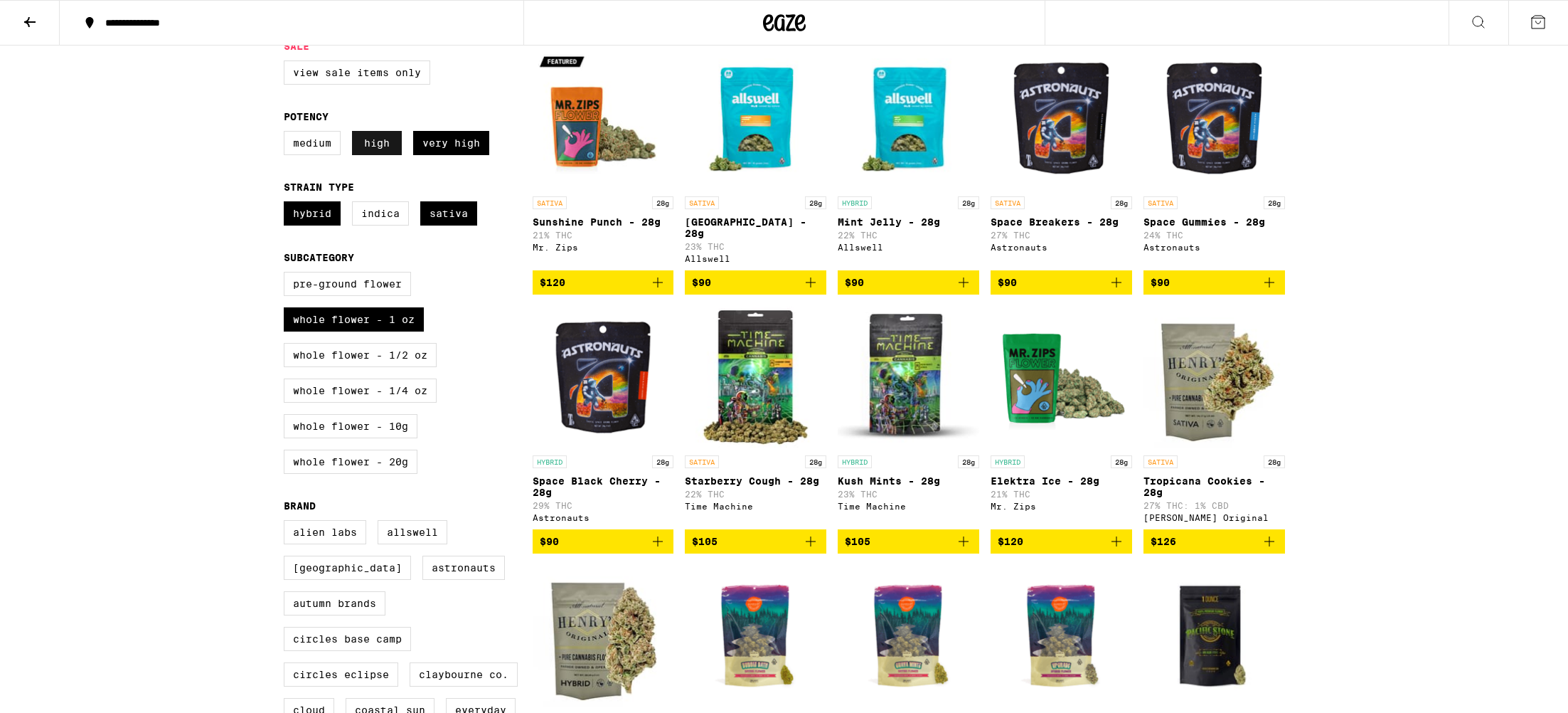
click at [371, 148] on label "High" at bounding box center [376, 143] width 49 height 24
click at [288, 134] on input "High" at bounding box center [287, 133] width 1 height 1
checkbox input "false"
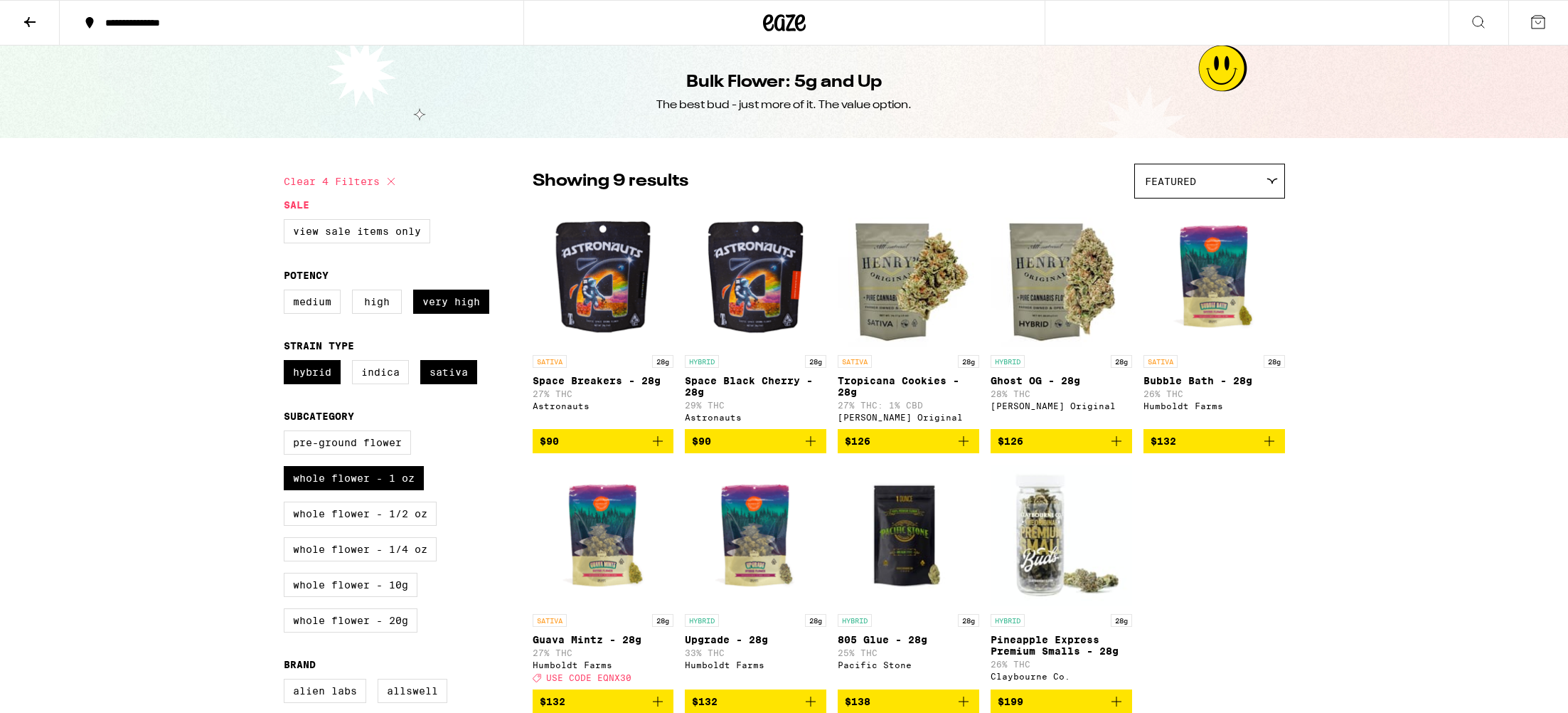
scroll to position [1, 0]
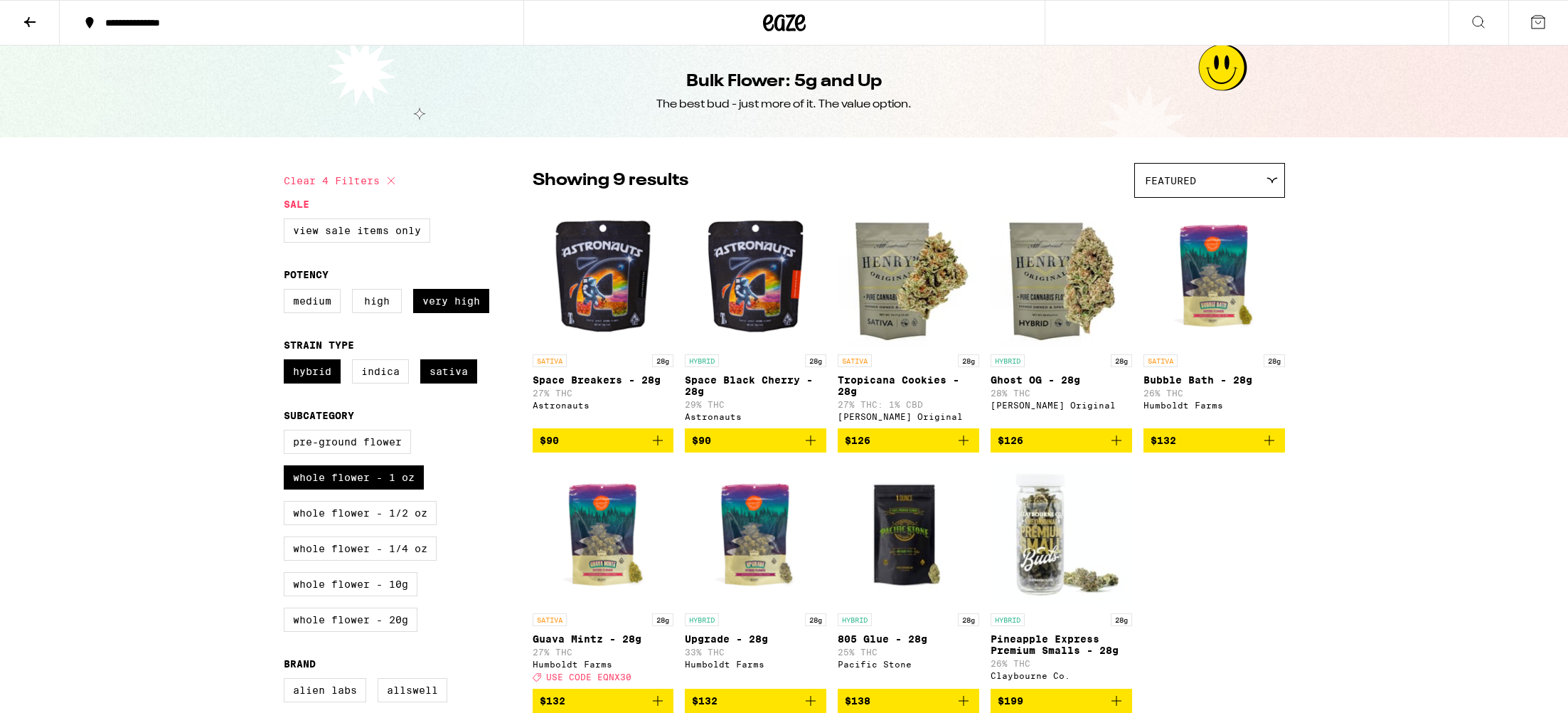
click at [780, 20] on icon at bounding box center [784, 23] width 43 height 26
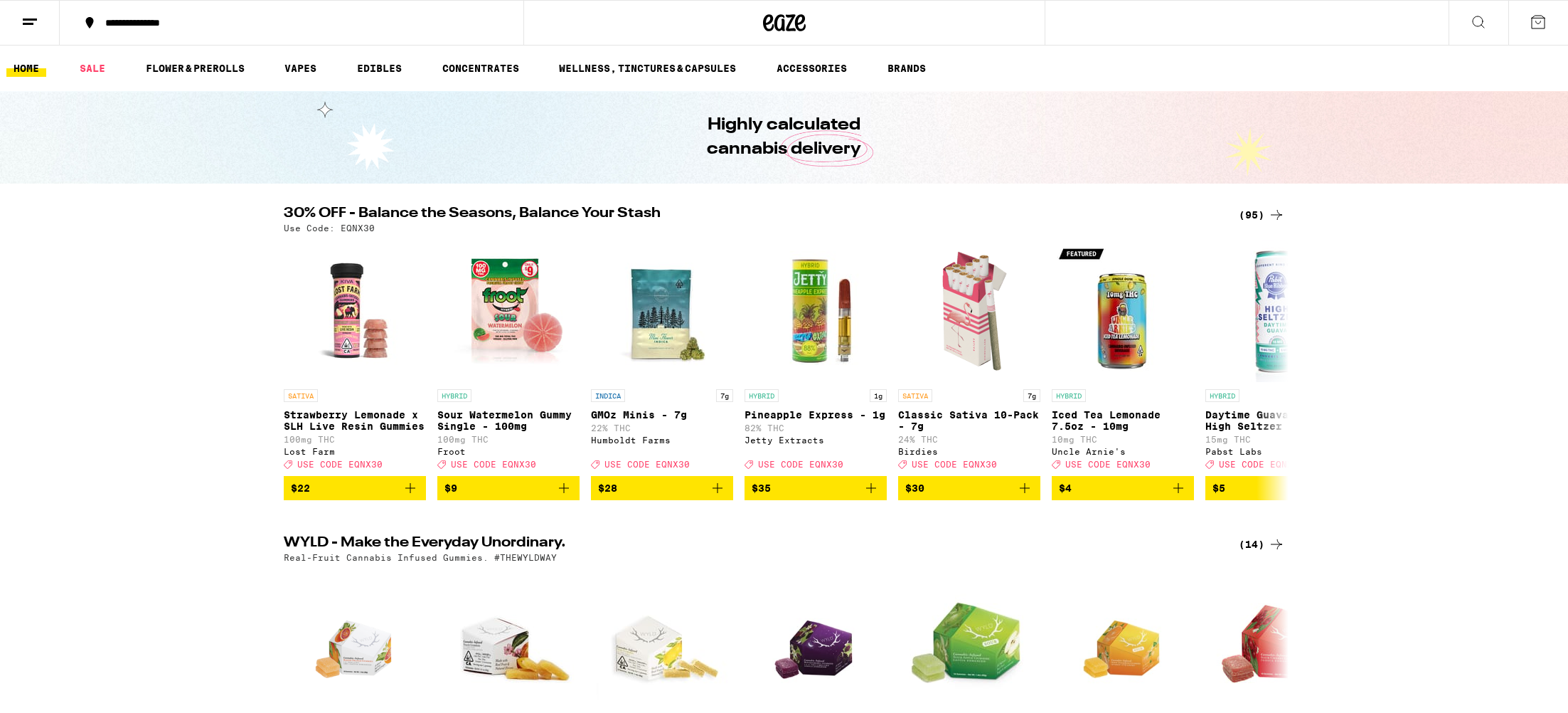
click at [20, 71] on link "HOME" at bounding box center [27, 68] width 40 height 17
click at [33, 66] on link "HOME" at bounding box center [27, 68] width 40 height 17
